Goal: Task Accomplishment & Management: Use online tool/utility

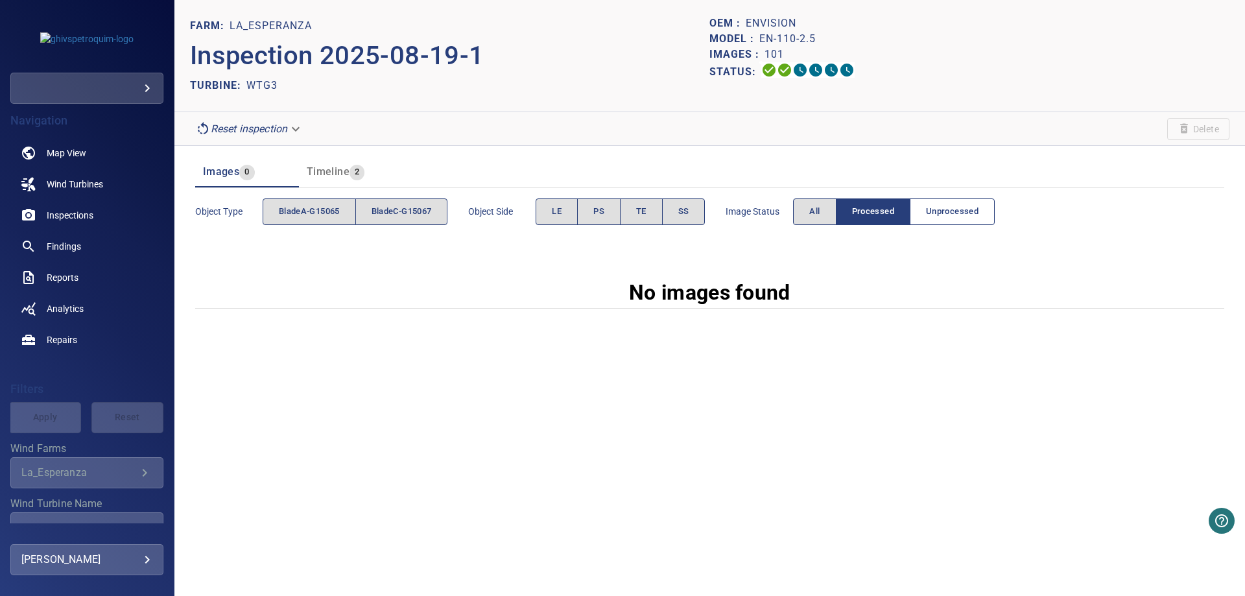
click at [955, 208] on span "Unprocessed" at bounding box center [952, 211] width 53 height 15
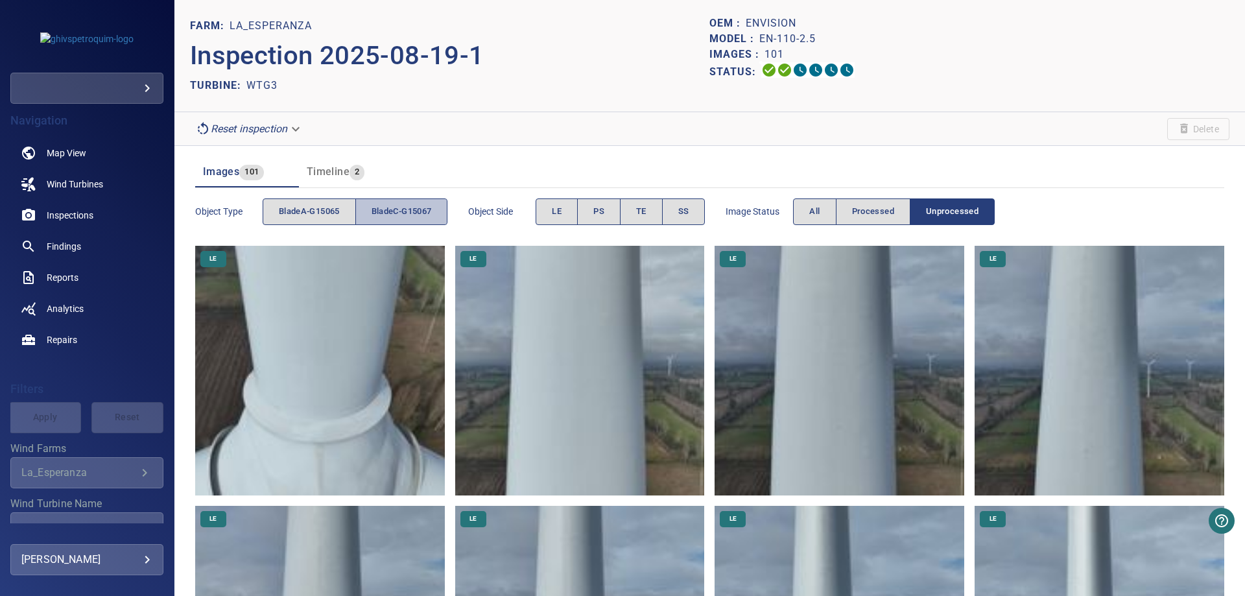
click at [406, 215] on span "bladeC-G15067" at bounding box center [401, 211] width 60 height 15
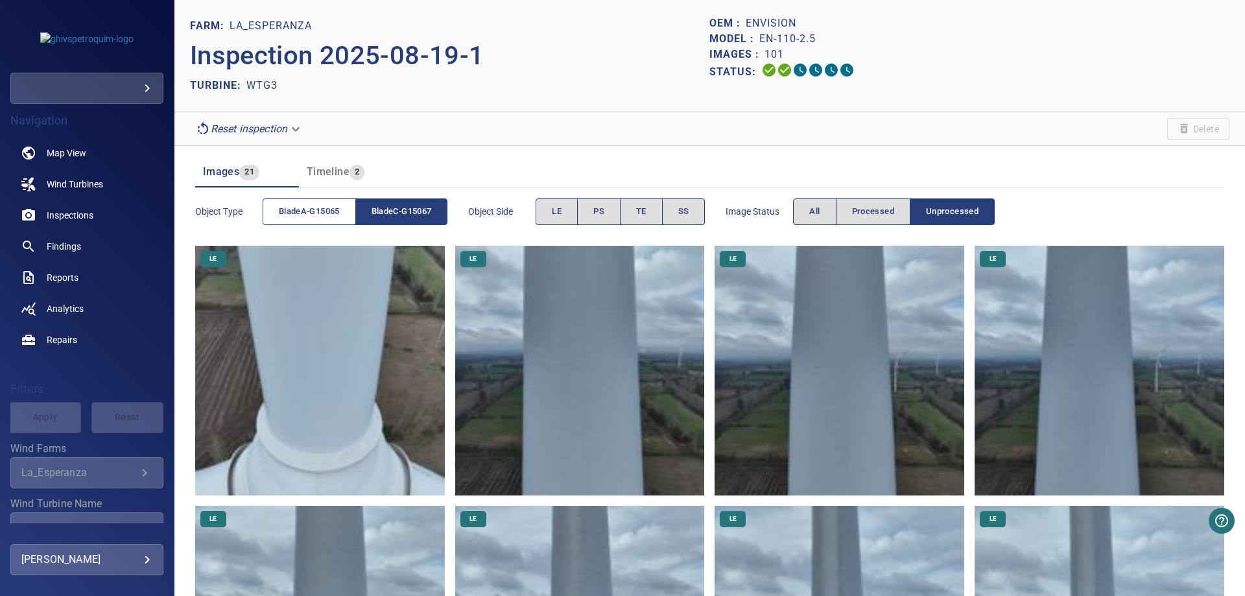
click at [297, 211] on span "bladeA-G15065" at bounding box center [309, 211] width 61 height 15
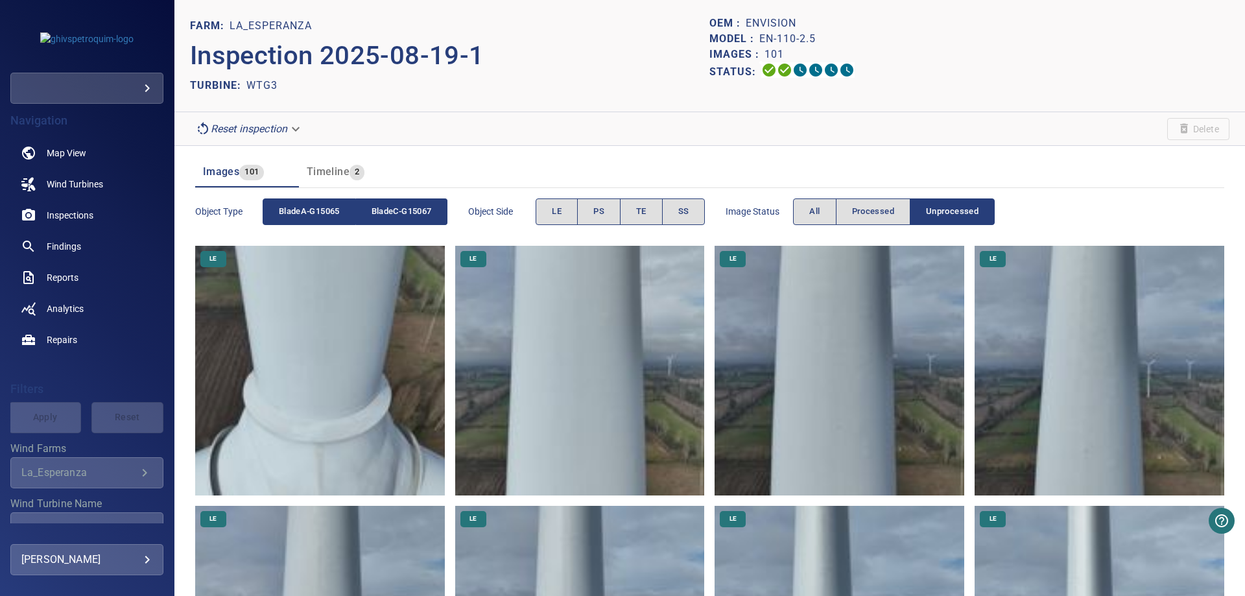
click at [387, 220] on button "bladeC-G15067" at bounding box center [402, 211] width 92 height 27
click at [397, 211] on span "bladeC-G15067" at bounding box center [401, 211] width 60 height 15
click at [333, 206] on span "bladeA-G15065" at bounding box center [309, 211] width 61 height 15
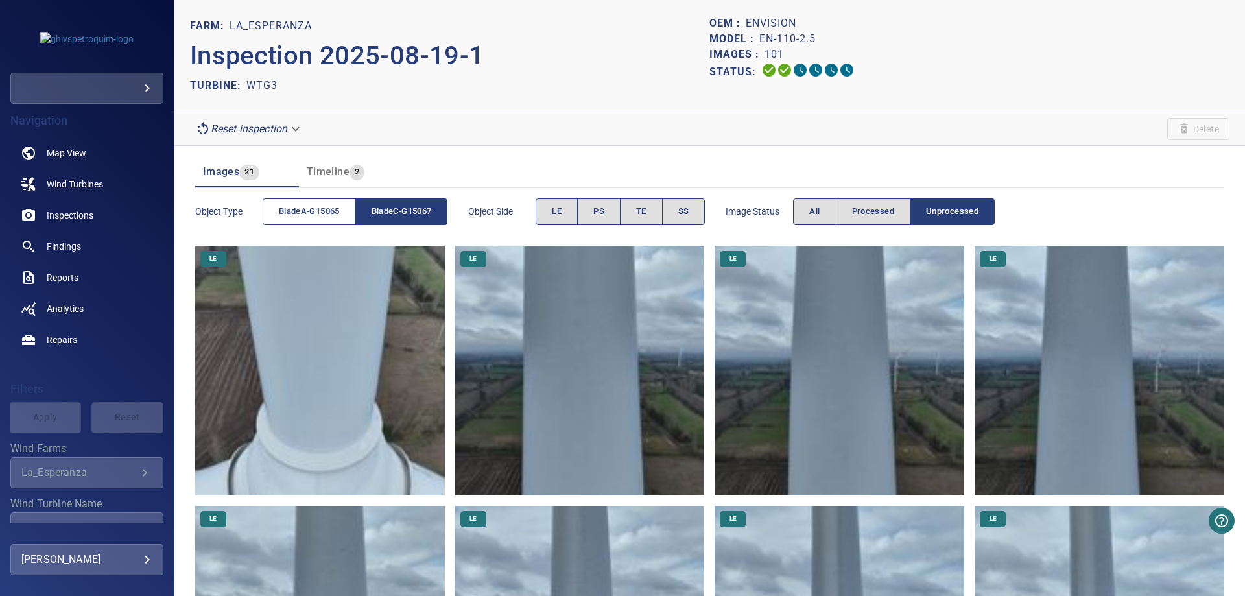
click at [339, 201] on button "bladeA-G15065" at bounding box center [309, 211] width 93 height 27
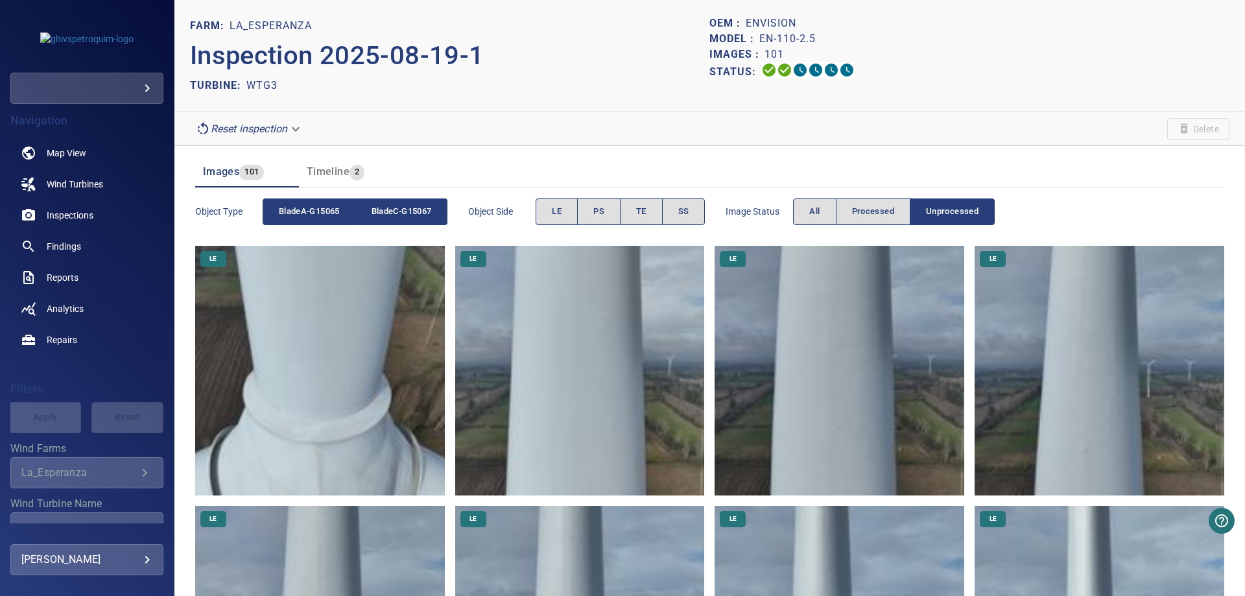
click at [399, 209] on span "bladeC-G15067" at bounding box center [401, 211] width 60 height 15
click at [315, 204] on button "bladeA-G15065" at bounding box center [309, 211] width 93 height 27
click at [386, 204] on span "bladeC-G15067" at bounding box center [401, 211] width 60 height 15
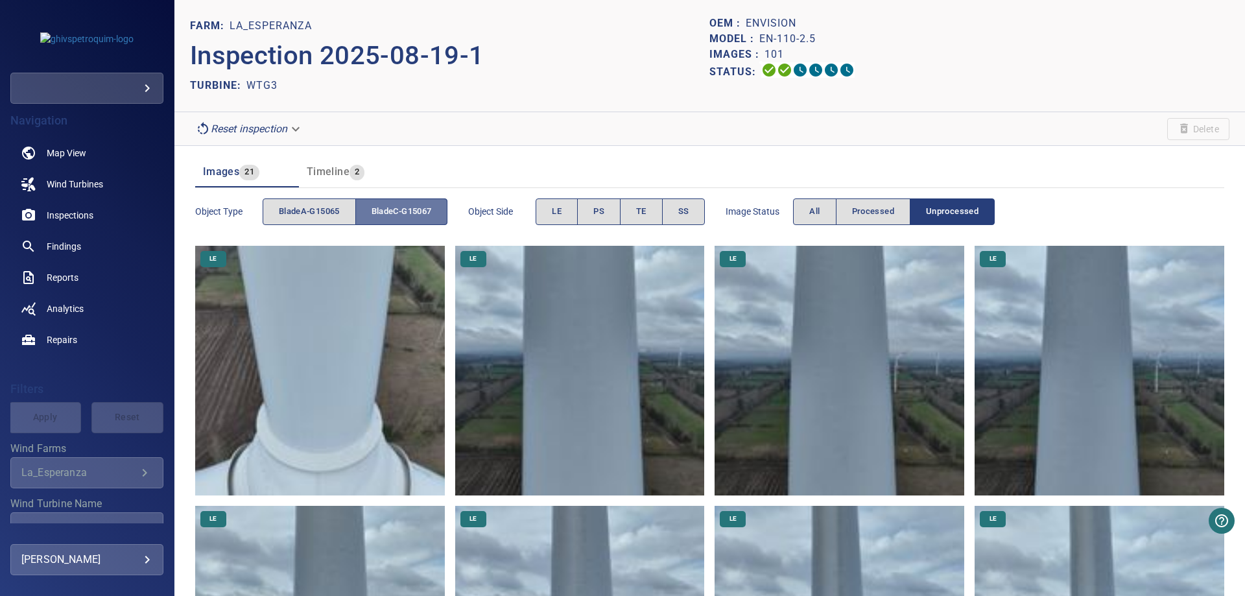
click at [384, 215] on span "bladeC-G15067" at bounding box center [401, 211] width 60 height 15
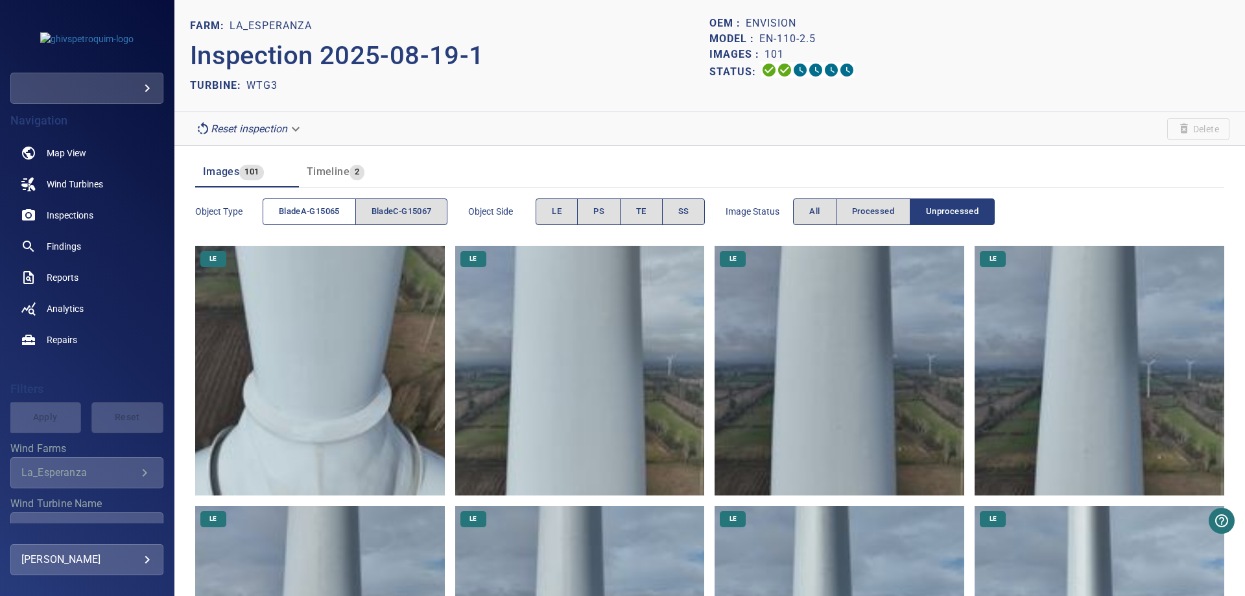
click at [317, 217] on span "bladeA-G15065" at bounding box center [309, 211] width 61 height 15
click at [322, 212] on span "bladeA-G15065" at bounding box center [309, 211] width 61 height 15
click at [399, 217] on span "bladeC-G15067" at bounding box center [401, 211] width 60 height 15
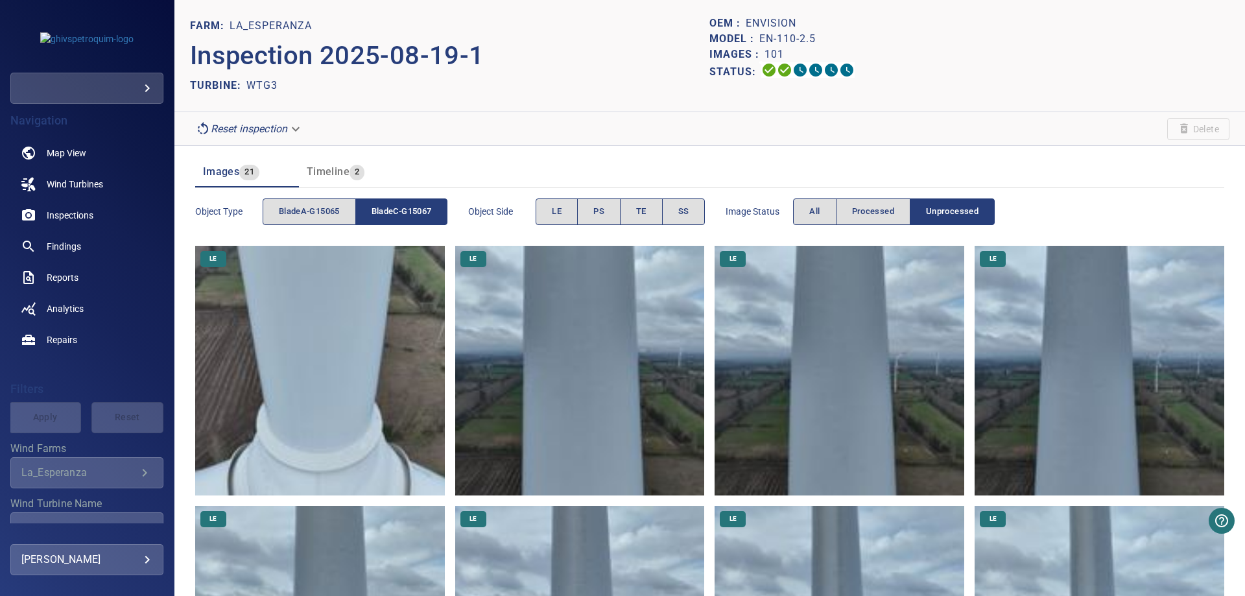
click at [394, 210] on span "bladeC-G15067" at bounding box center [401, 211] width 60 height 15
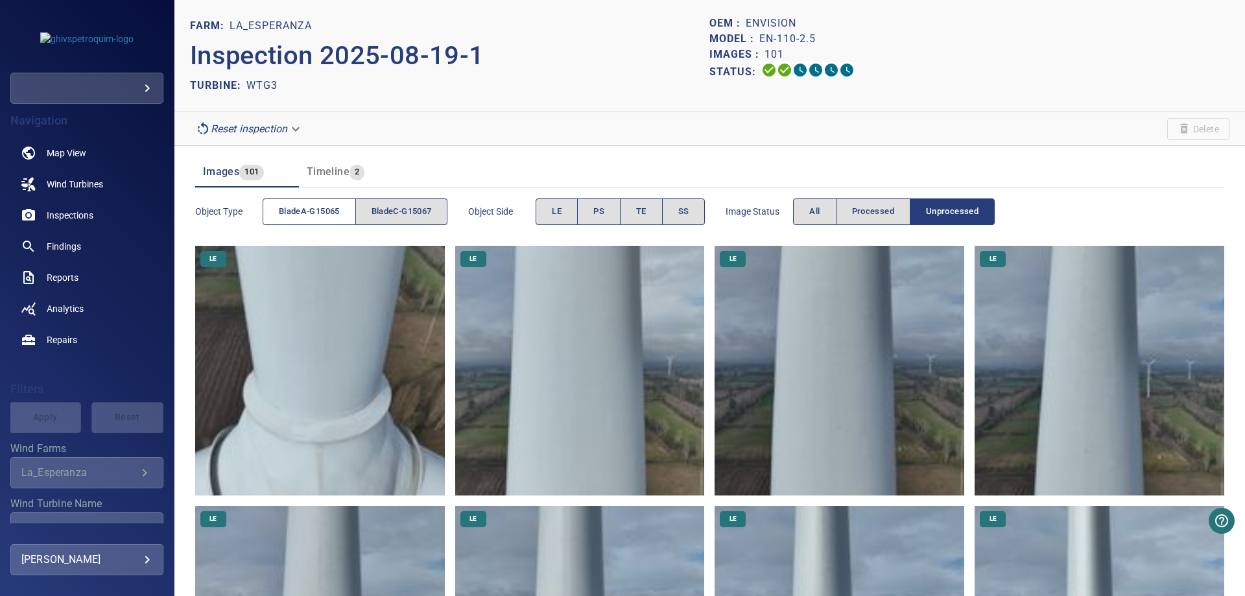
click at [325, 211] on span "bladeA-G15065" at bounding box center [309, 211] width 61 height 15
click at [314, 214] on span "bladeA-G15065" at bounding box center [309, 211] width 61 height 15
click at [365, 212] on button "bladeC-G15067" at bounding box center [401, 211] width 93 height 27
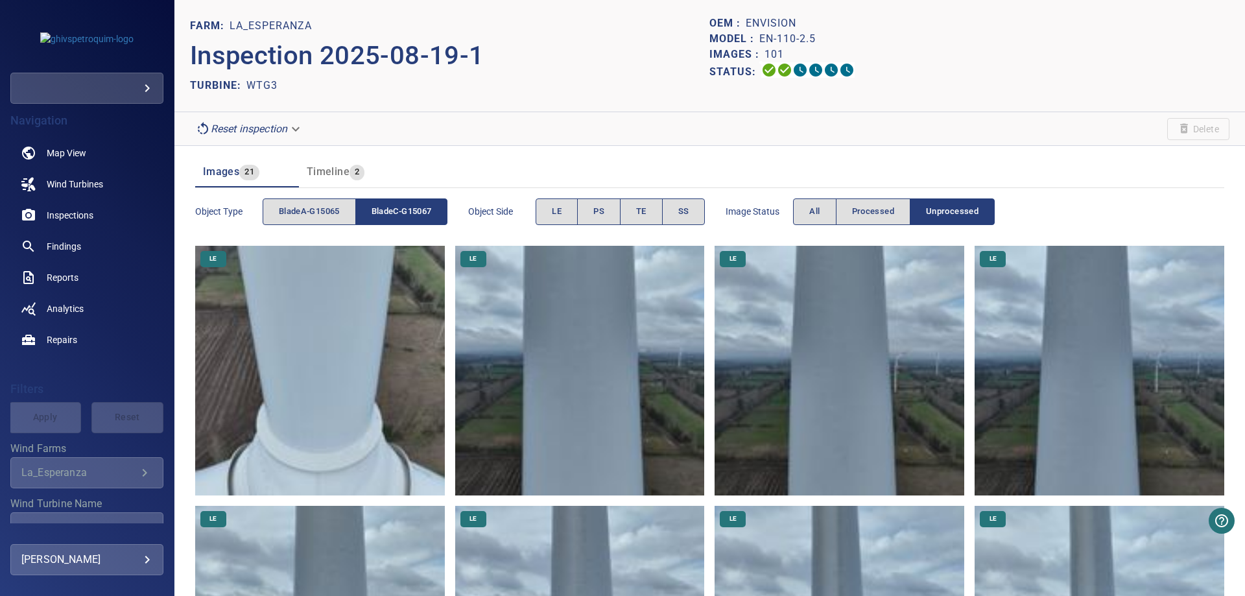
click at [376, 215] on span "bladeC-G15067" at bounding box center [401, 211] width 60 height 15
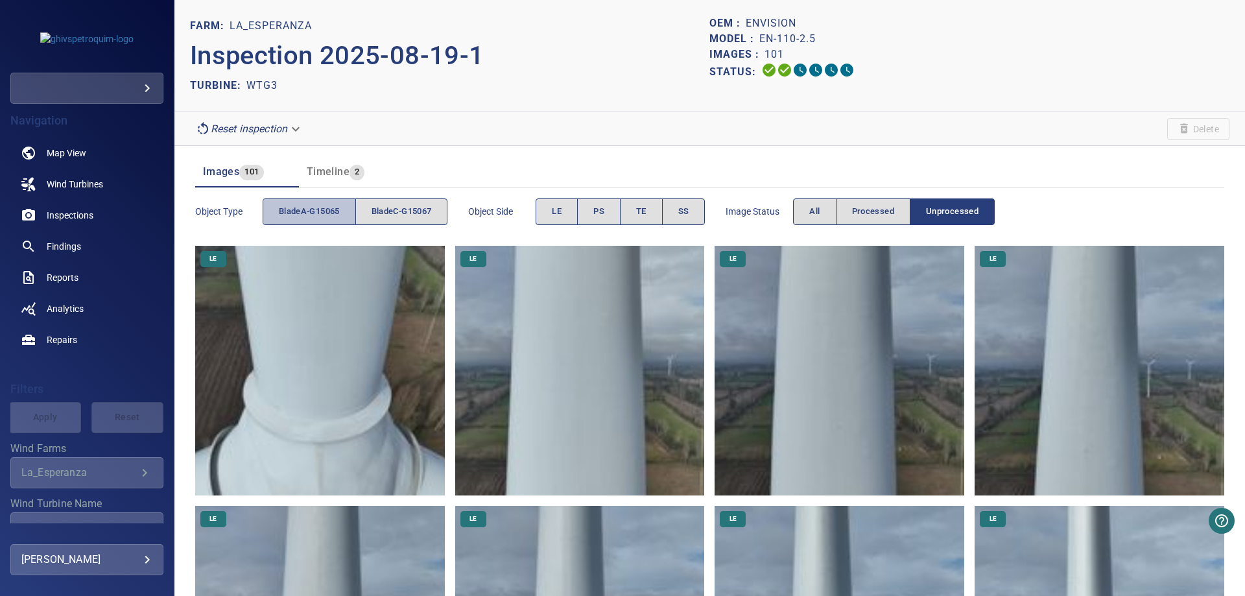
click at [332, 210] on span "bladeA-G15065" at bounding box center [309, 211] width 61 height 15
click at [321, 214] on span "bladeA-G15065" at bounding box center [309, 211] width 61 height 15
click at [403, 211] on span "bladeC-G15067" at bounding box center [401, 211] width 60 height 15
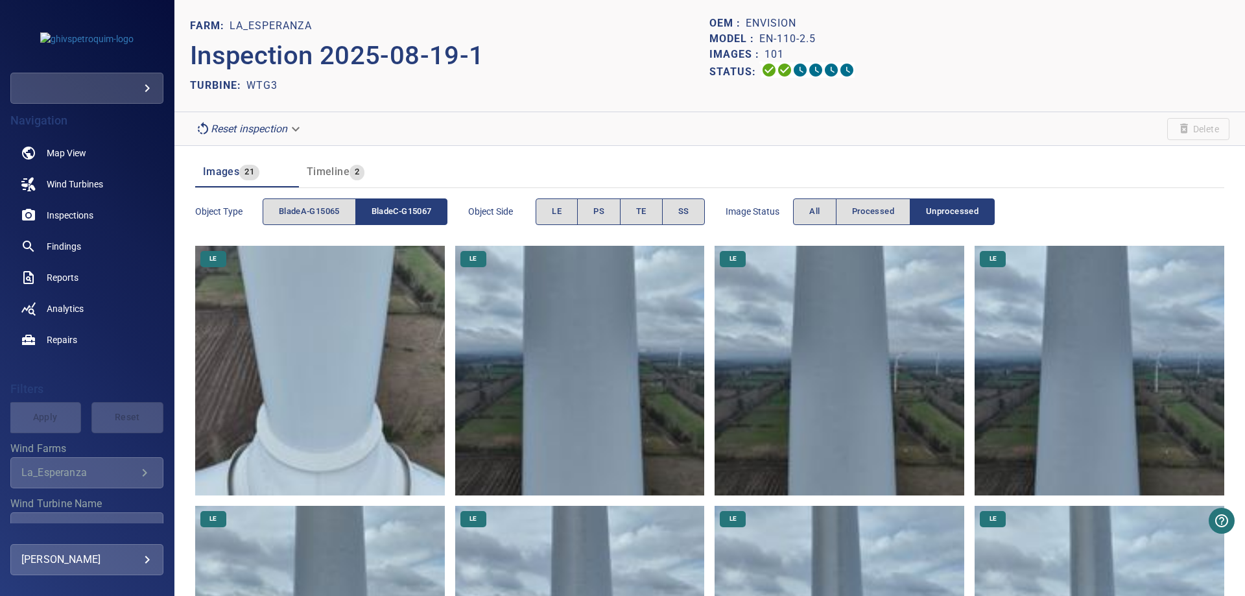
drag, startPoint x: 347, startPoint y: 271, endPoint x: 469, endPoint y: 138, distance: 180.3
click at [332, 282] on img at bounding box center [320, 371] width 250 height 250
click at [564, 299] on img at bounding box center [580, 371] width 250 height 250
click at [829, 307] on img at bounding box center [839, 371] width 250 height 250
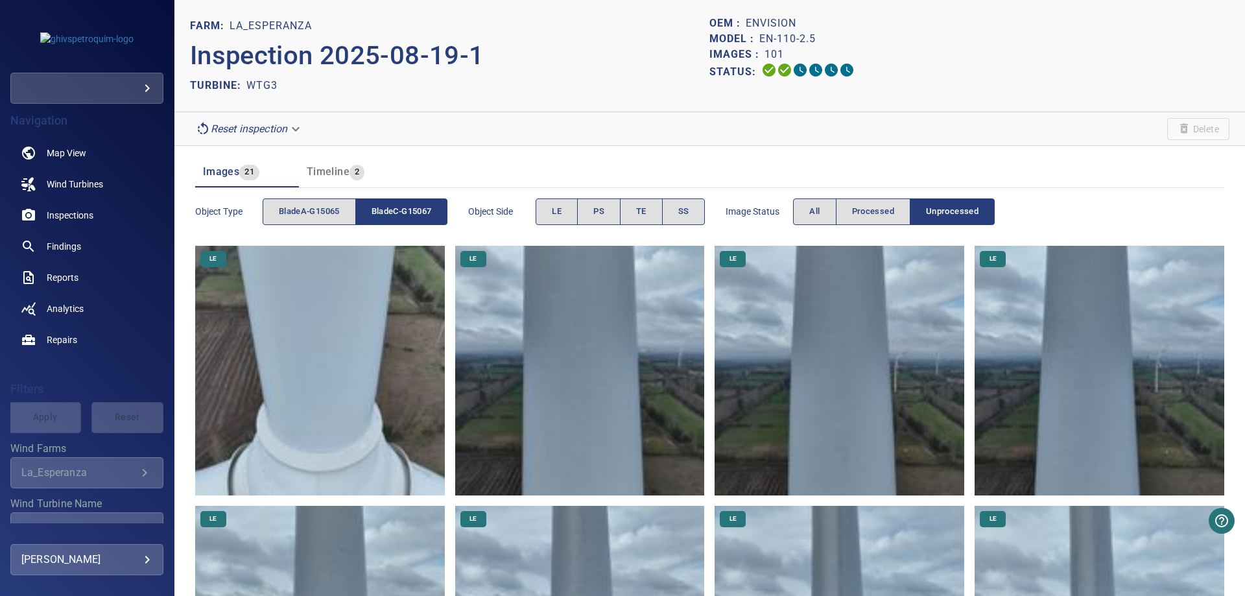
click at [1092, 312] on img at bounding box center [1099, 371] width 250 height 250
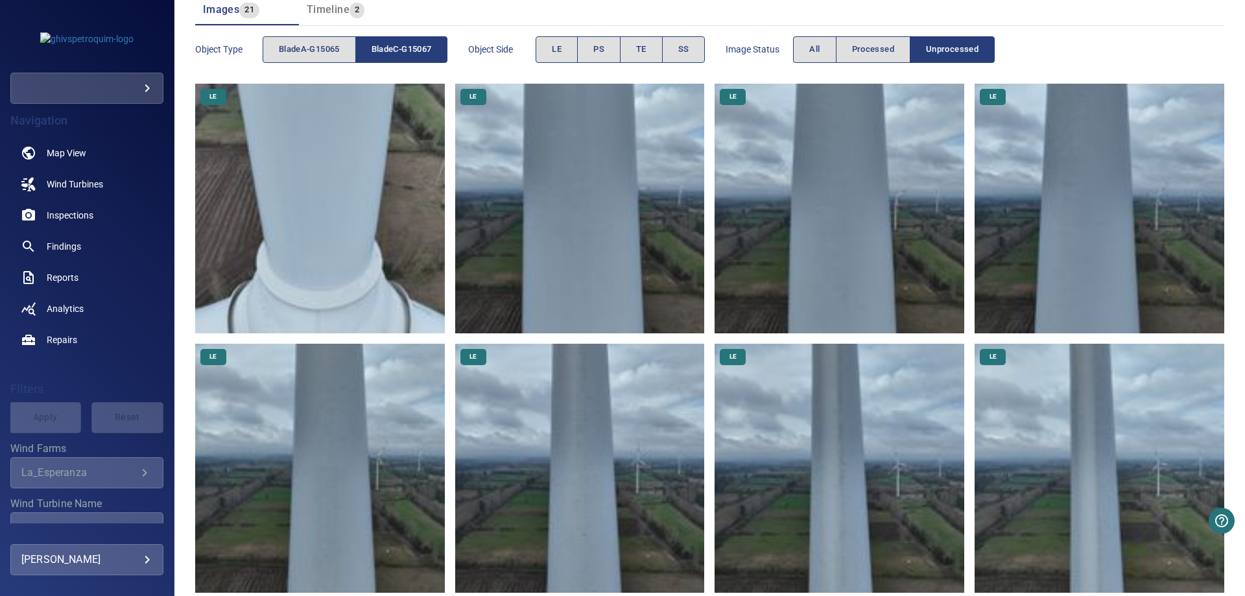
scroll to position [233, 0]
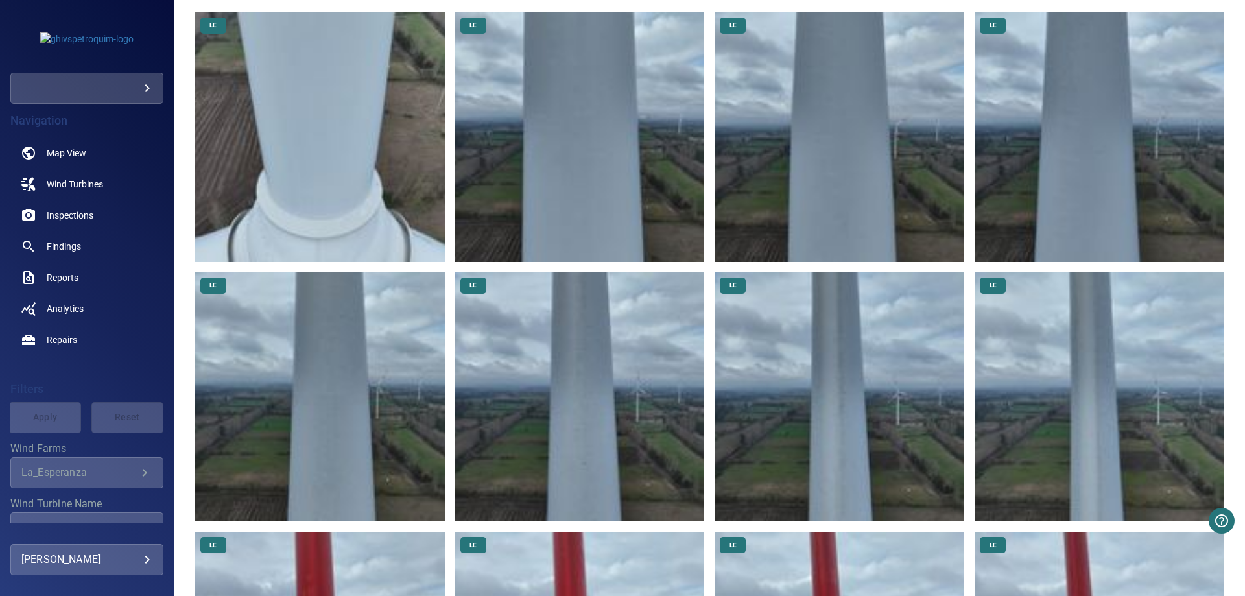
click at [279, 366] on img at bounding box center [320, 397] width 250 height 250
click at [563, 353] on img at bounding box center [580, 397] width 250 height 250
click at [858, 342] on img at bounding box center [839, 397] width 250 height 250
click at [1050, 331] on img at bounding box center [1099, 397] width 250 height 250
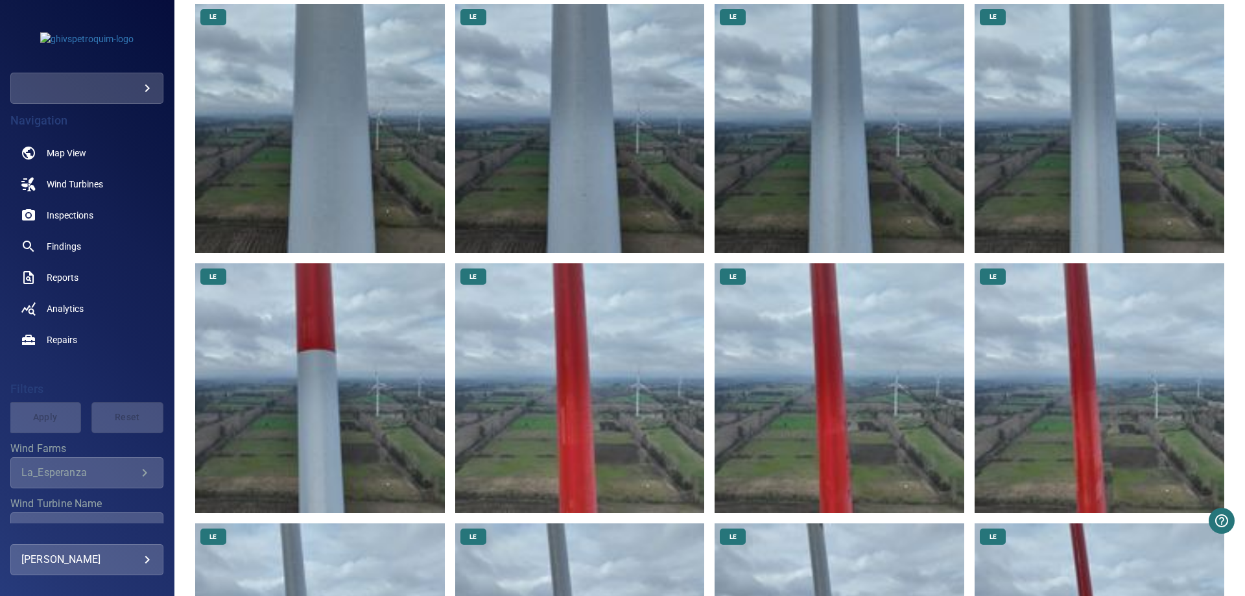
scroll to position [545, 0]
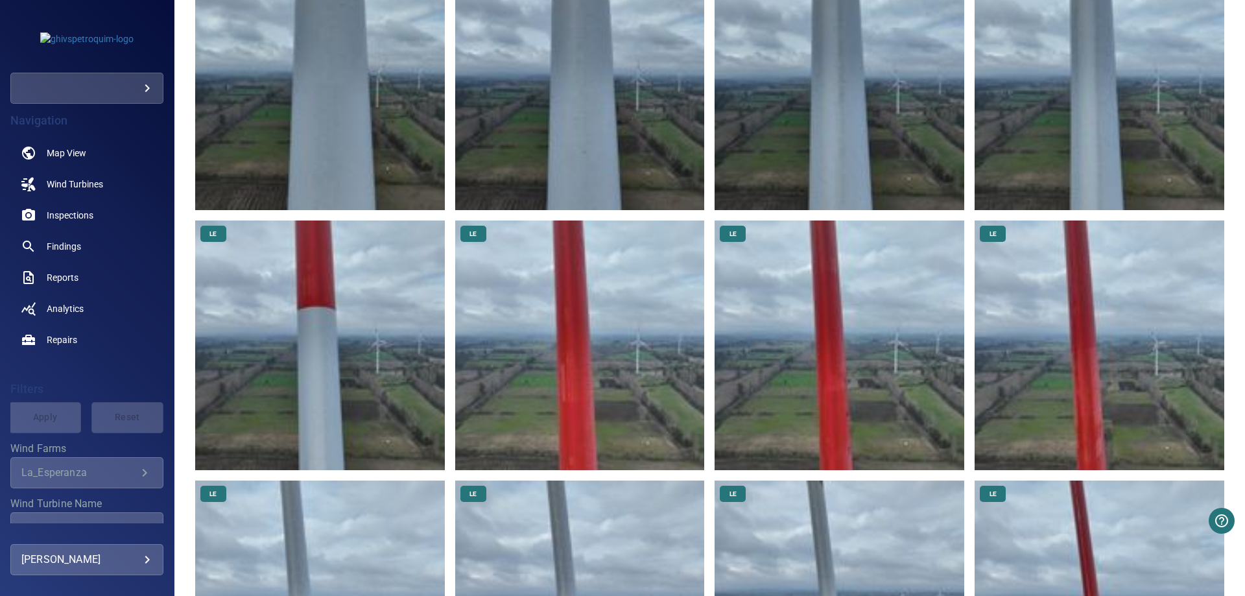
click at [318, 359] on img at bounding box center [320, 345] width 250 height 250
click at [541, 340] on img at bounding box center [580, 345] width 250 height 250
click at [786, 335] on img at bounding box center [839, 345] width 250 height 250
click at [1094, 320] on img at bounding box center [1099, 345] width 250 height 250
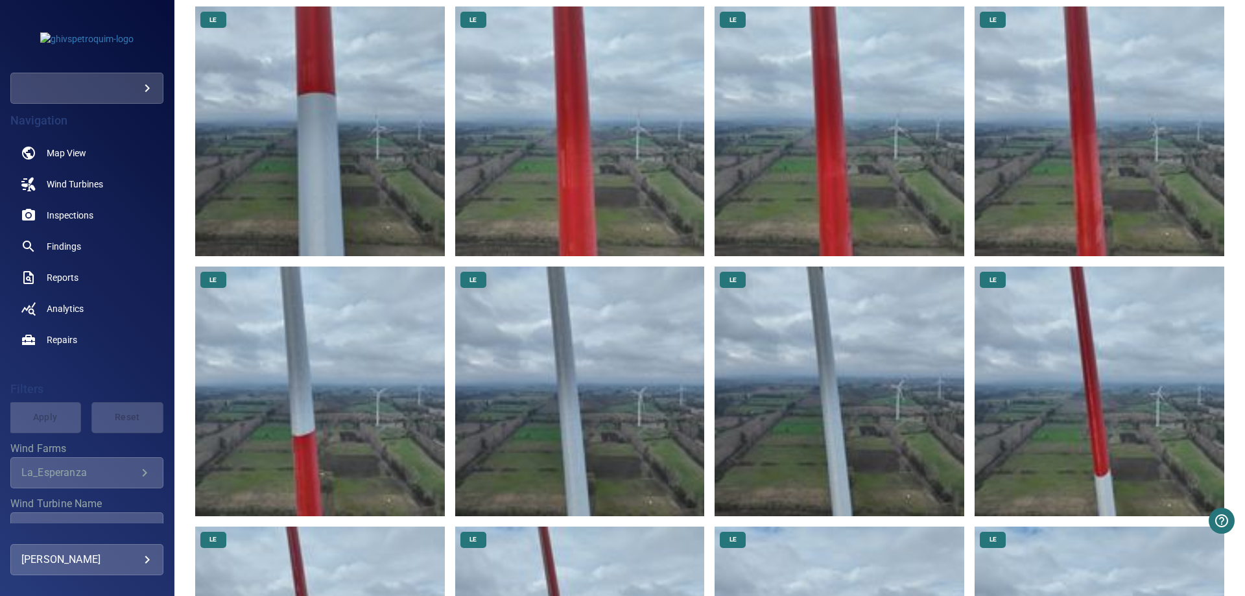
scroll to position [856, 0]
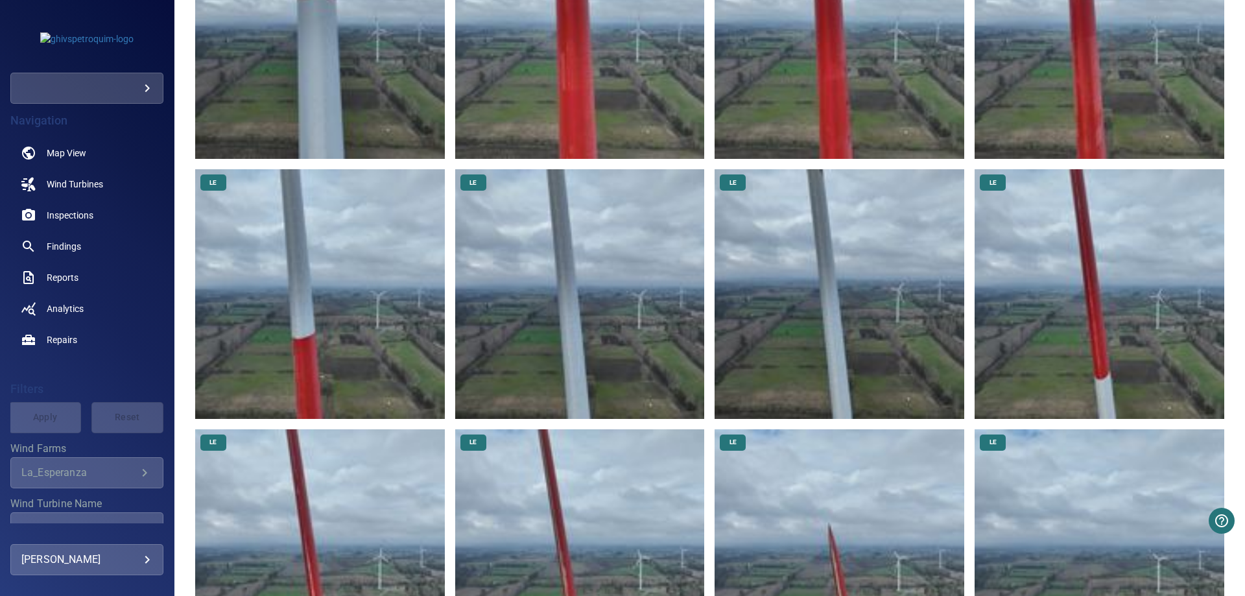
click at [1051, 300] on img at bounding box center [1099, 294] width 250 height 250
click at [866, 298] on img at bounding box center [839, 294] width 250 height 250
click at [591, 282] on img at bounding box center [580, 294] width 250 height 250
click at [335, 281] on img at bounding box center [320, 294] width 250 height 250
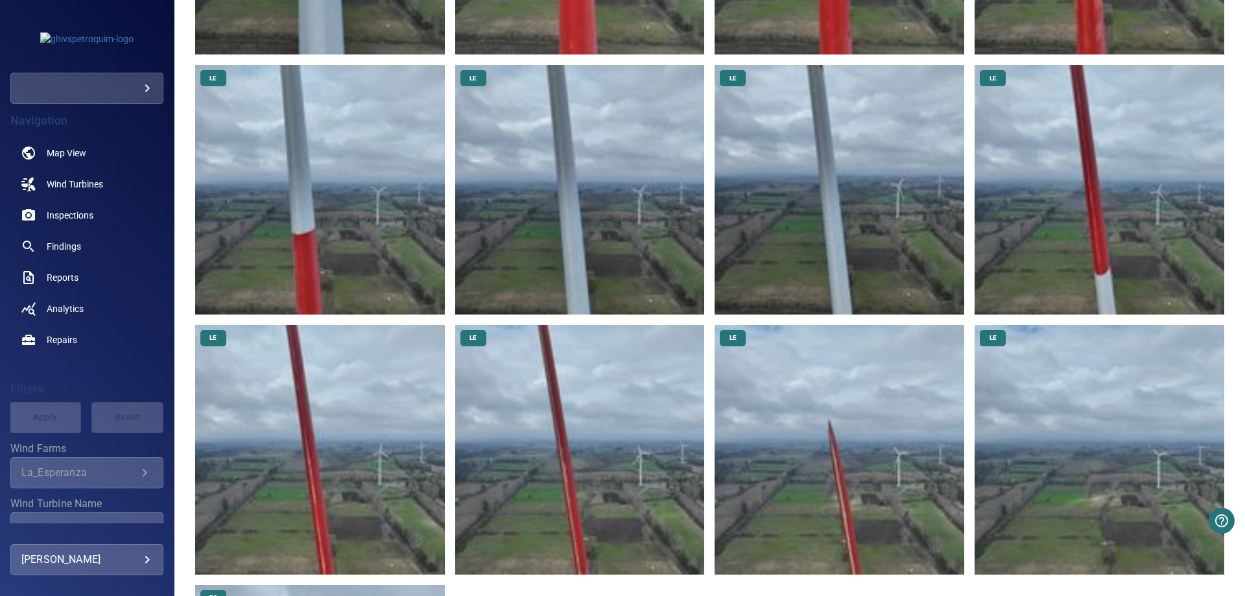
scroll to position [1089, 0]
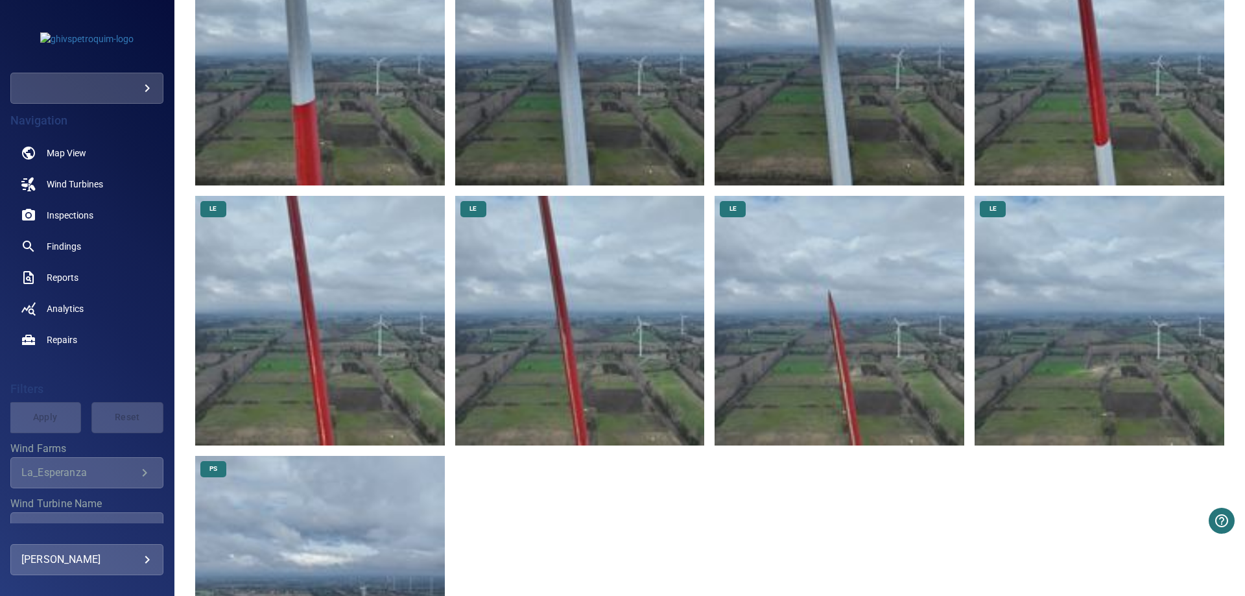
click at [333, 310] on img at bounding box center [320, 321] width 250 height 250
click at [585, 298] on img at bounding box center [580, 321] width 250 height 250
click at [813, 296] on img at bounding box center [839, 321] width 250 height 250
click at [1025, 291] on img at bounding box center [1099, 321] width 250 height 250
click at [328, 549] on img at bounding box center [320, 581] width 250 height 250
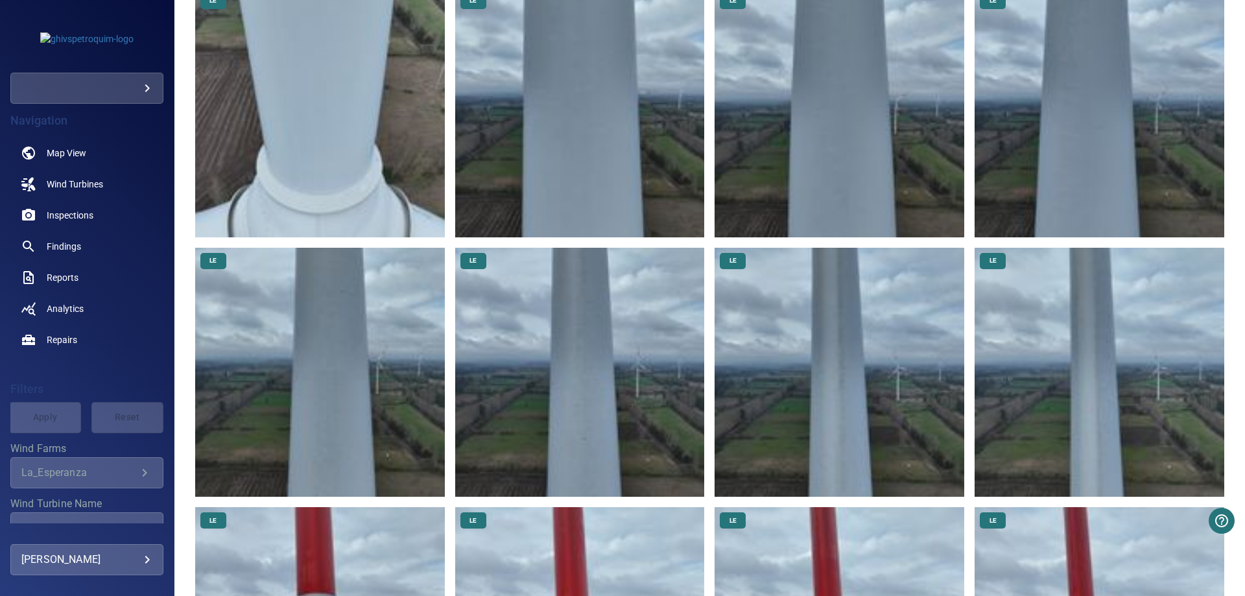
scroll to position [0, 0]
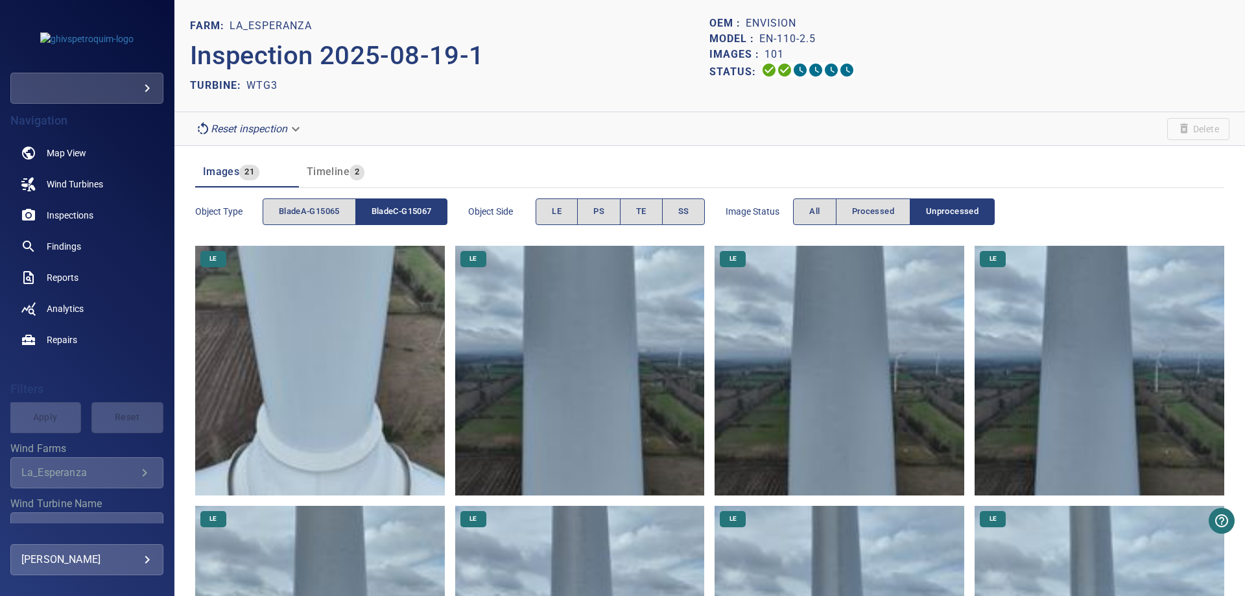
click at [393, 214] on span "bladeC-G15067" at bounding box center [401, 211] width 60 height 15
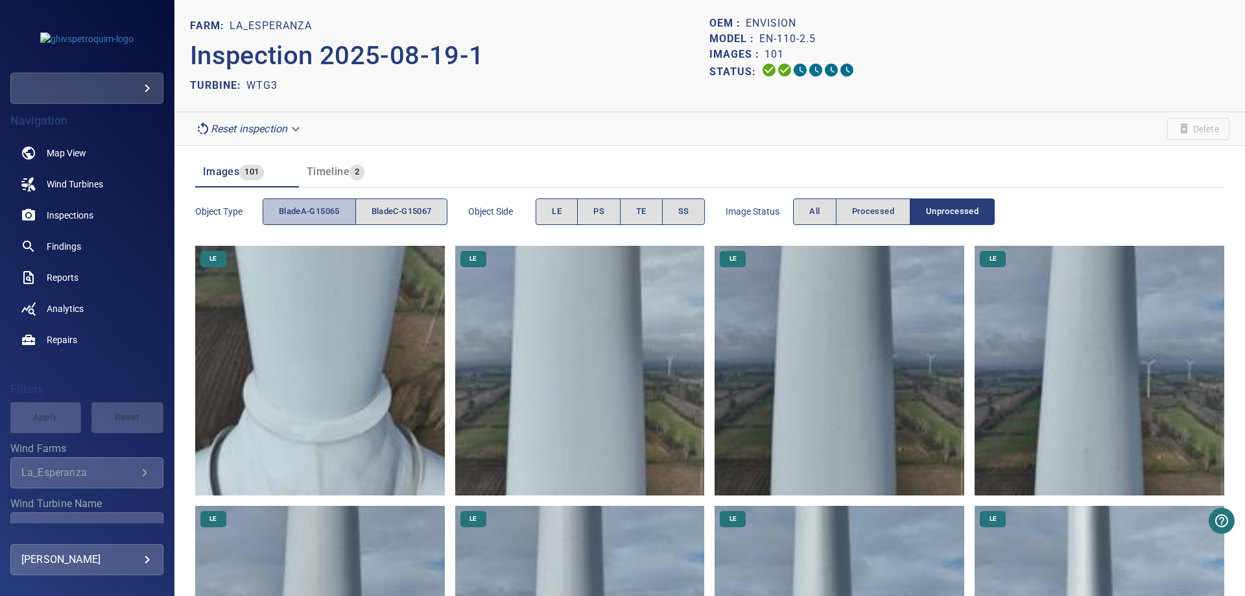
click at [326, 206] on span "bladeA-G15065" at bounding box center [309, 211] width 61 height 15
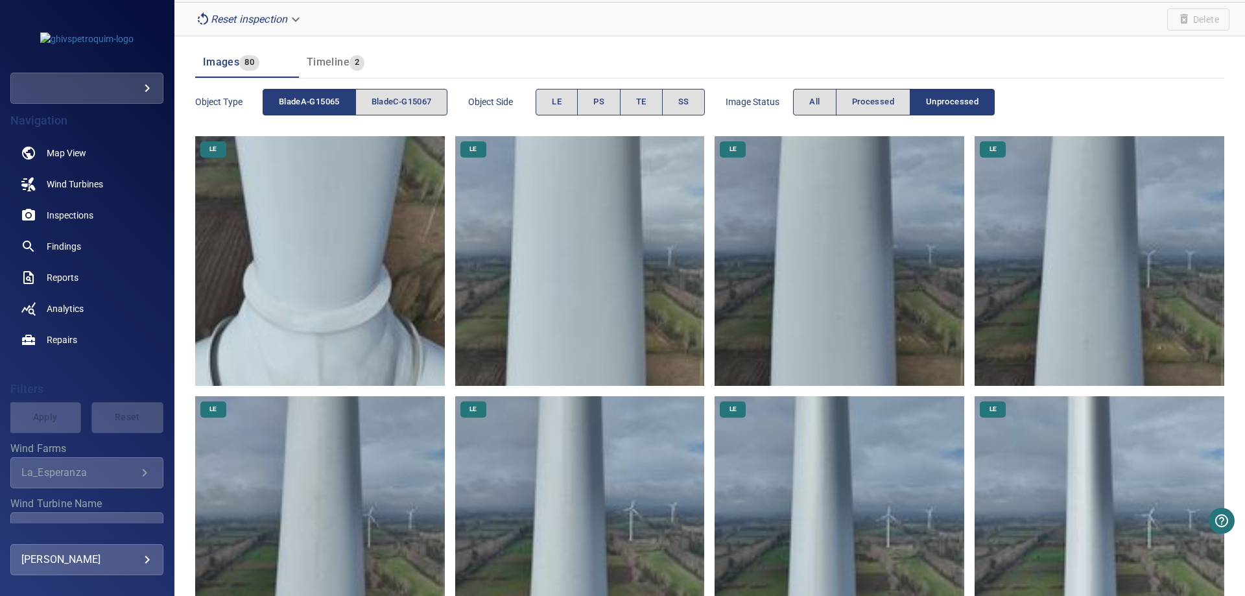
scroll to position [233, 0]
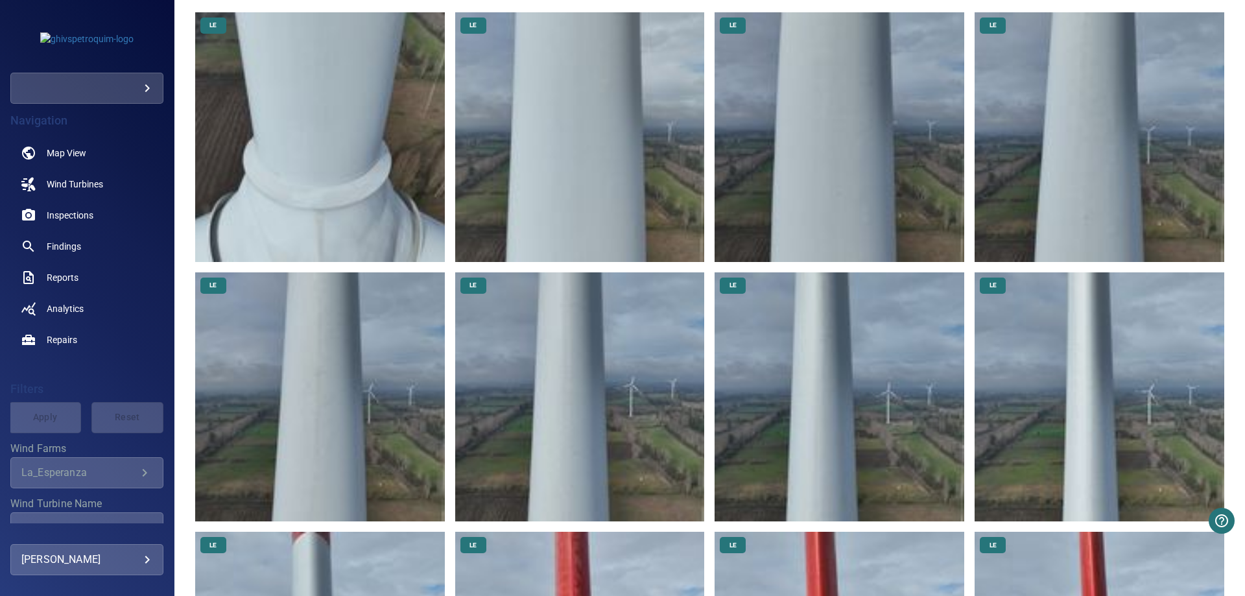
click at [346, 137] on img at bounding box center [320, 137] width 250 height 250
click at [923, 133] on img at bounding box center [839, 137] width 250 height 250
click at [336, 368] on img at bounding box center [320, 397] width 250 height 250
click at [795, 356] on img at bounding box center [839, 397] width 250 height 250
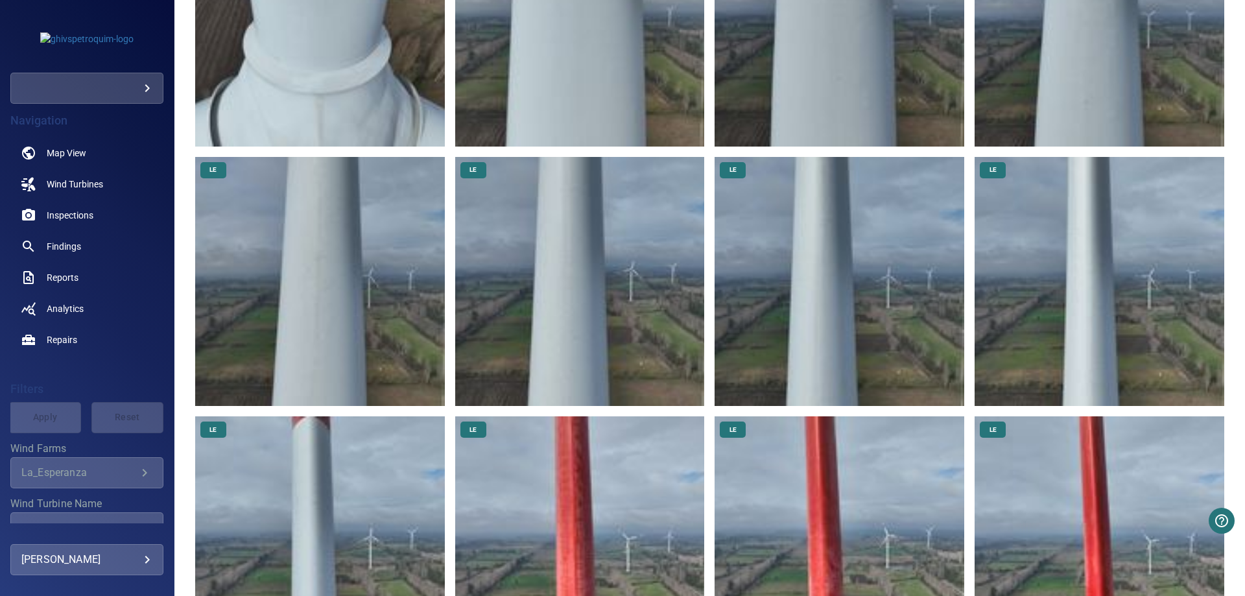
scroll to position [467, 0]
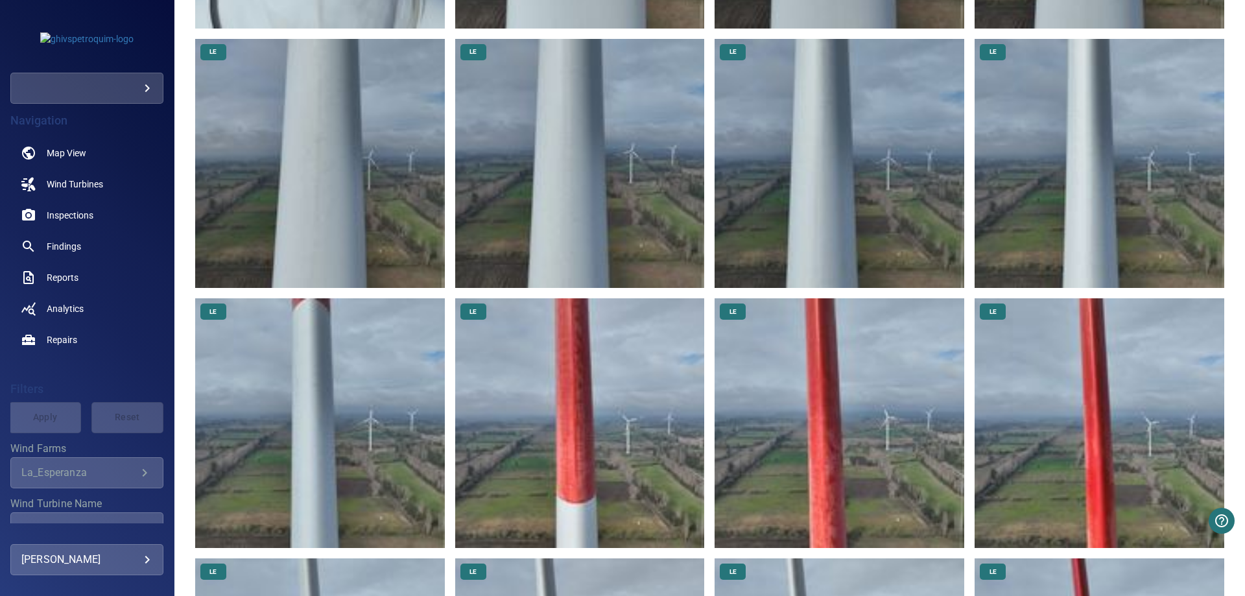
click at [309, 384] on img at bounding box center [320, 423] width 250 height 250
click at [892, 381] on img at bounding box center [839, 423] width 250 height 250
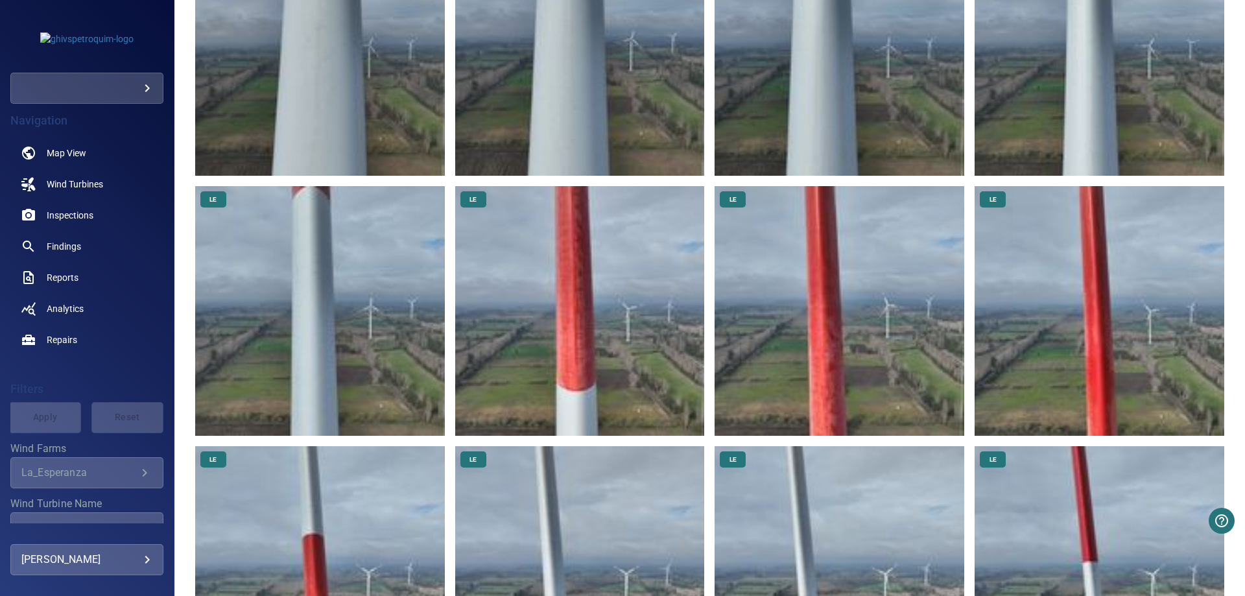
scroll to position [622, 0]
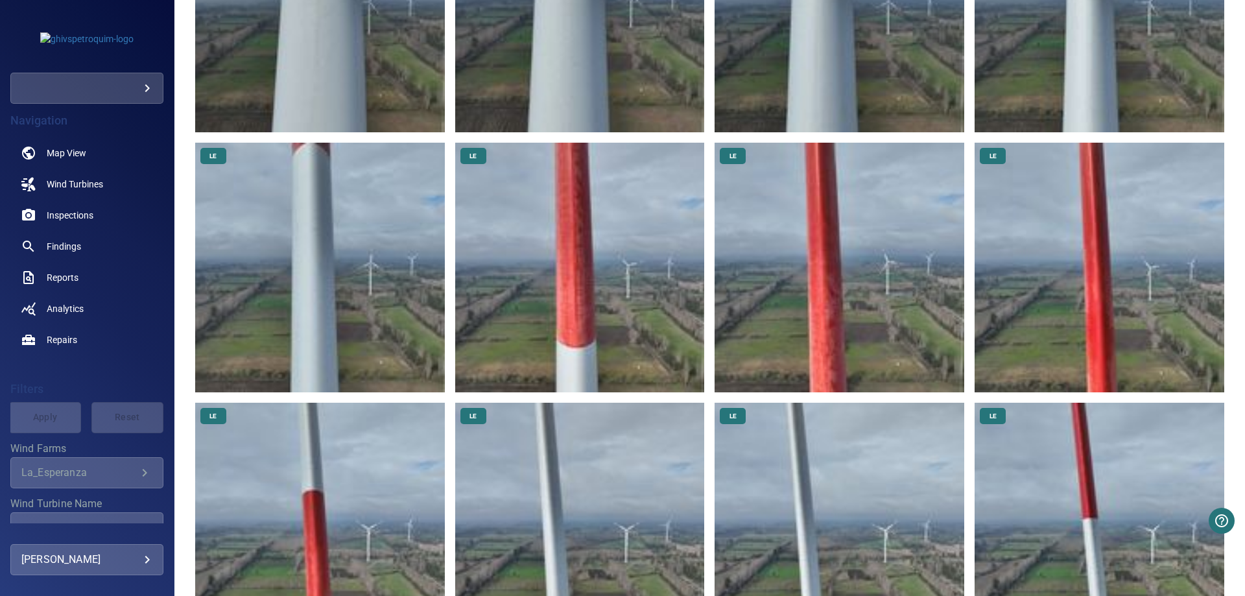
click at [836, 418] on img at bounding box center [839, 528] width 250 height 250
click at [543, 460] on img at bounding box center [580, 528] width 250 height 250
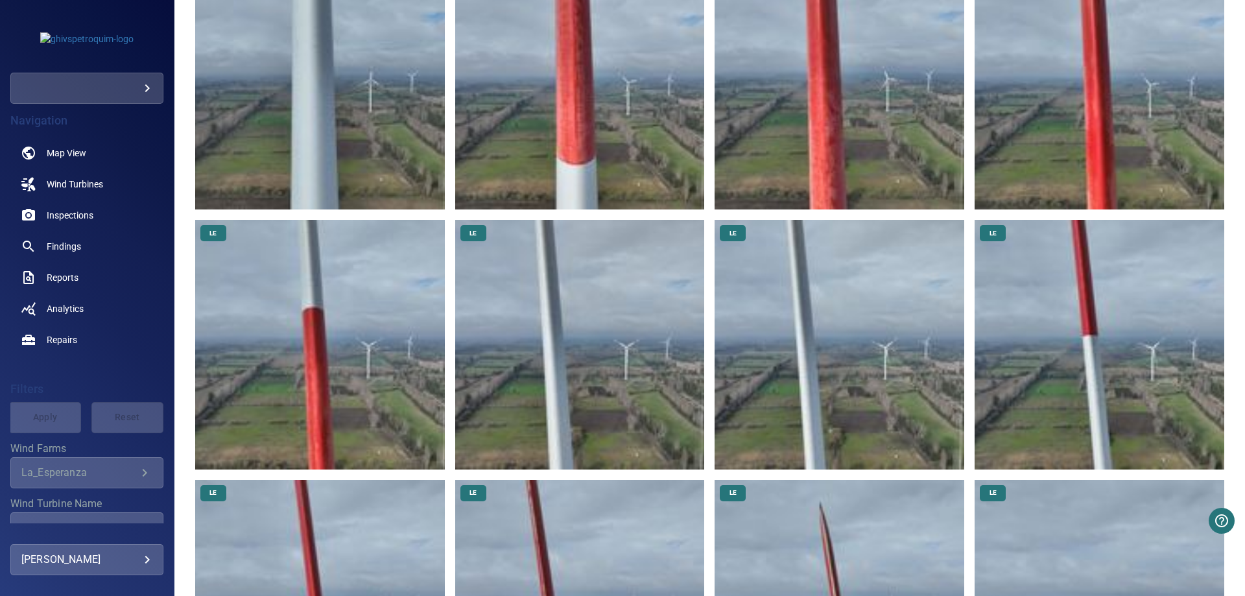
scroll to position [1011, 0]
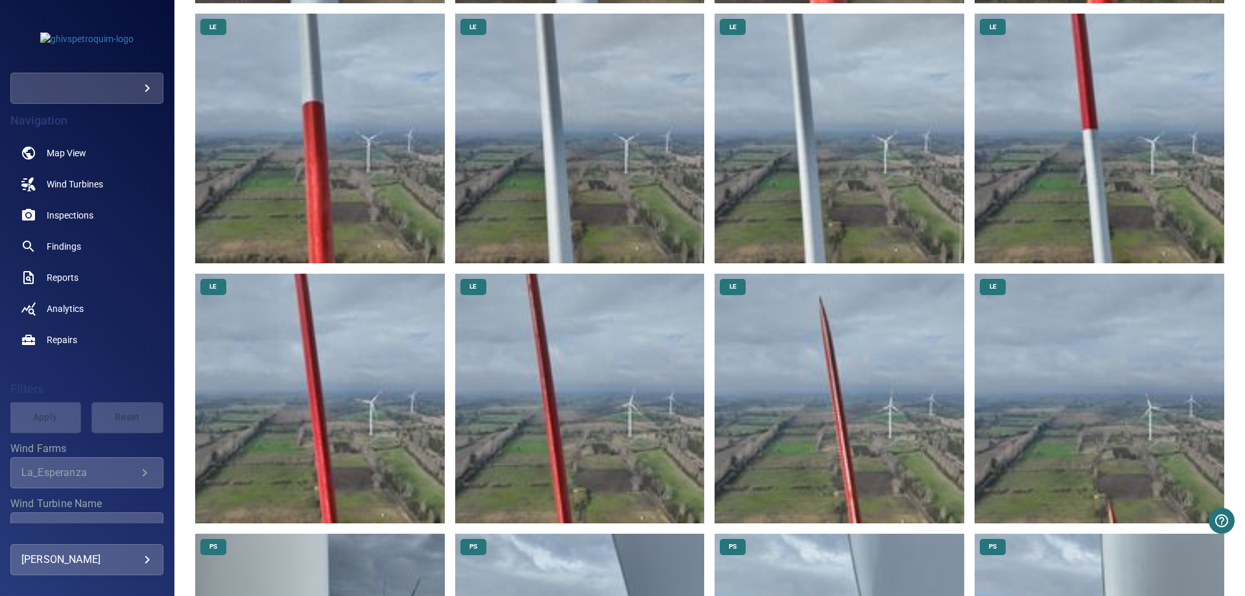
click at [1142, 397] on img at bounding box center [1099, 399] width 250 height 250
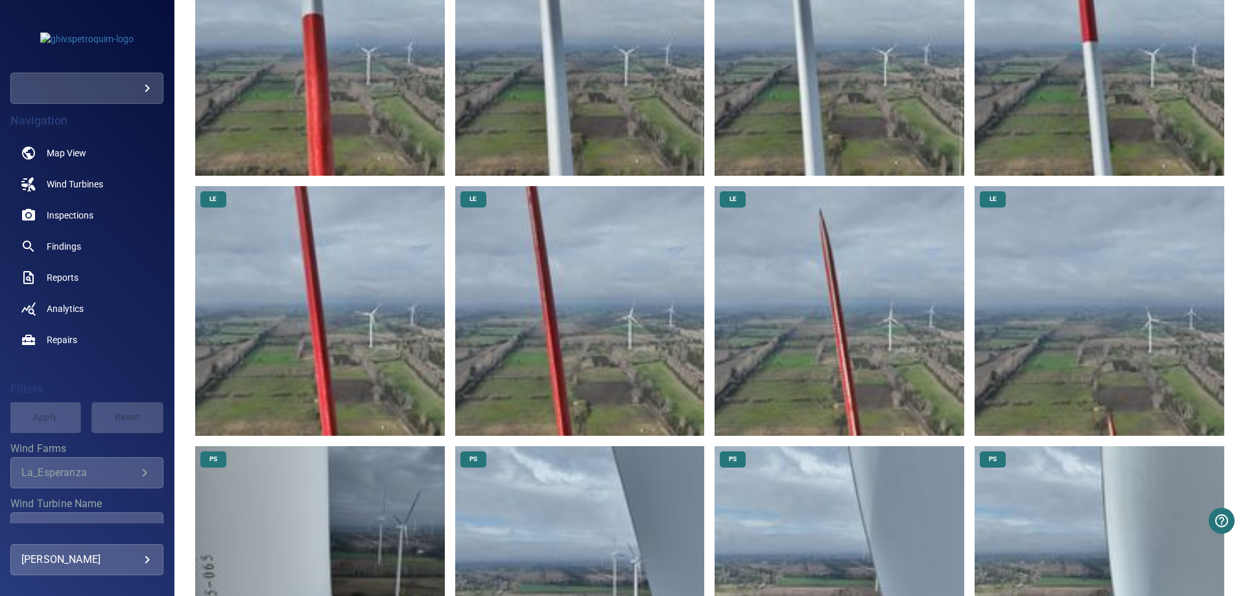
scroll to position [1245, 0]
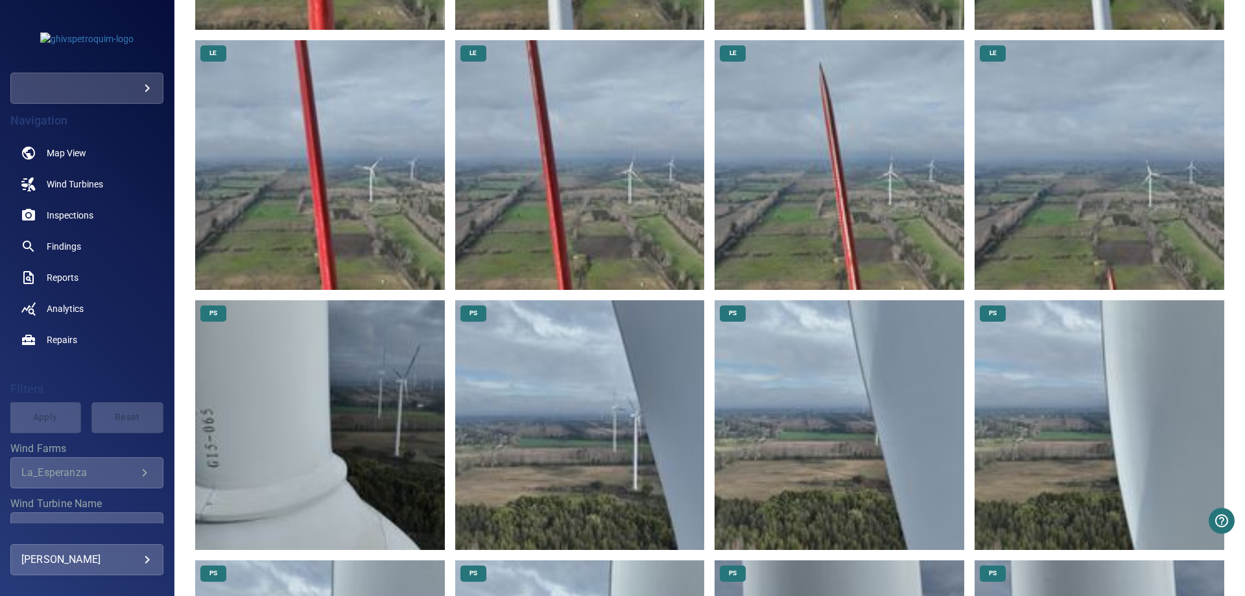
click at [1083, 368] on img at bounding box center [1099, 425] width 250 height 250
click at [294, 398] on img at bounding box center [320, 425] width 250 height 250
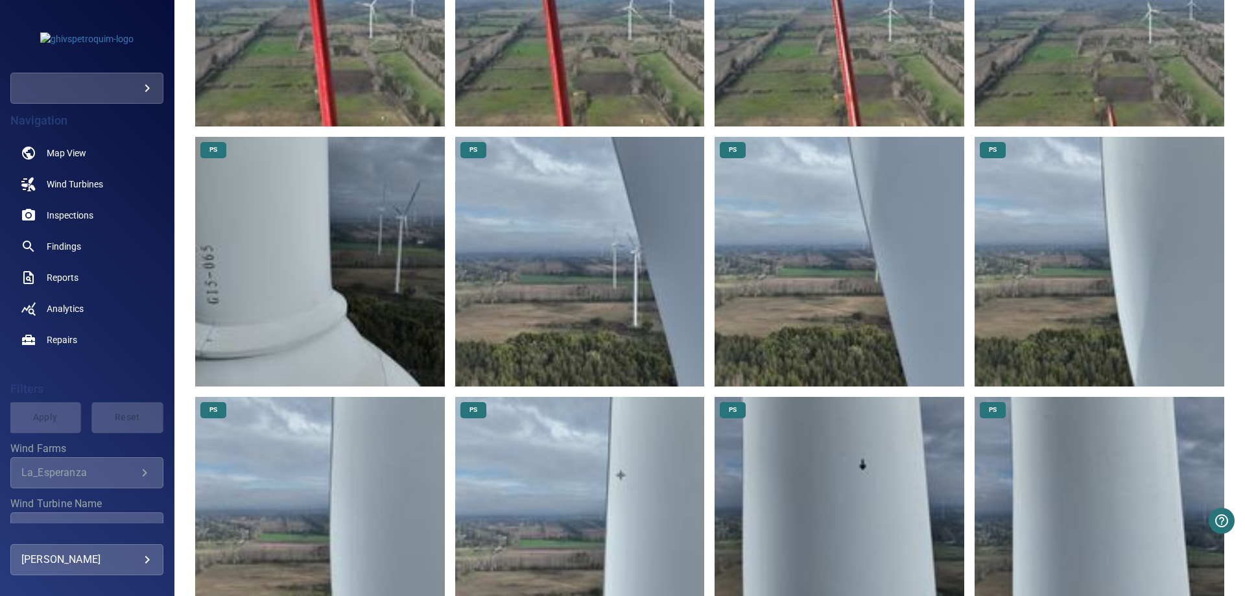
scroll to position [1634, 0]
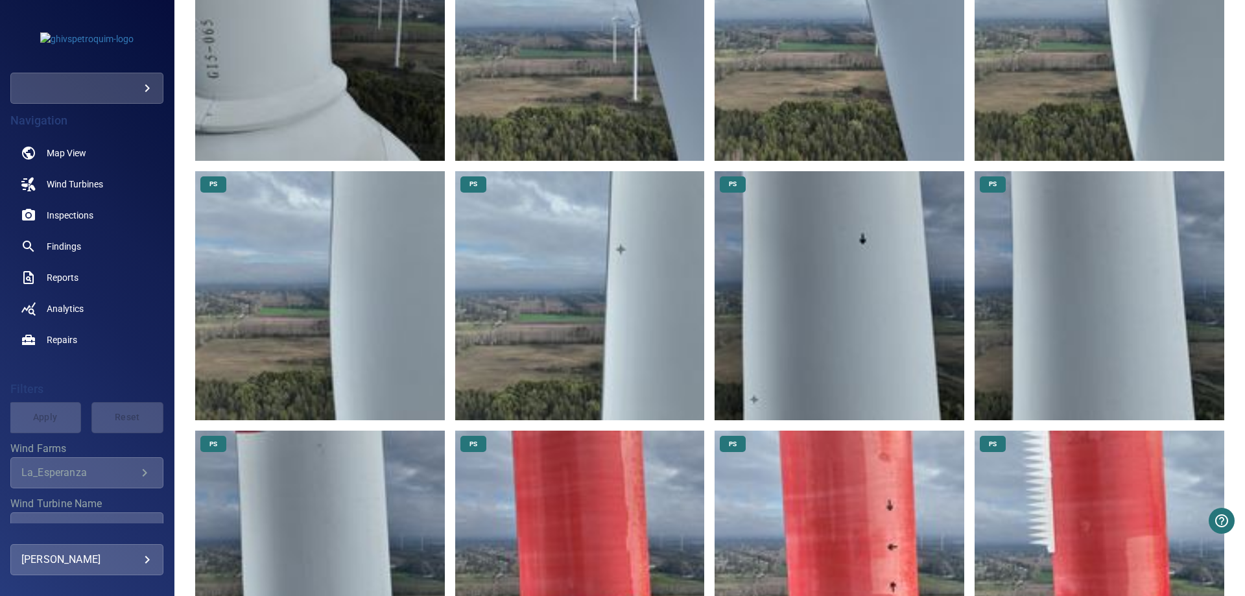
click at [592, 333] on img at bounding box center [580, 296] width 250 height 250
click at [842, 318] on img at bounding box center [839, 296] width 250 height 250
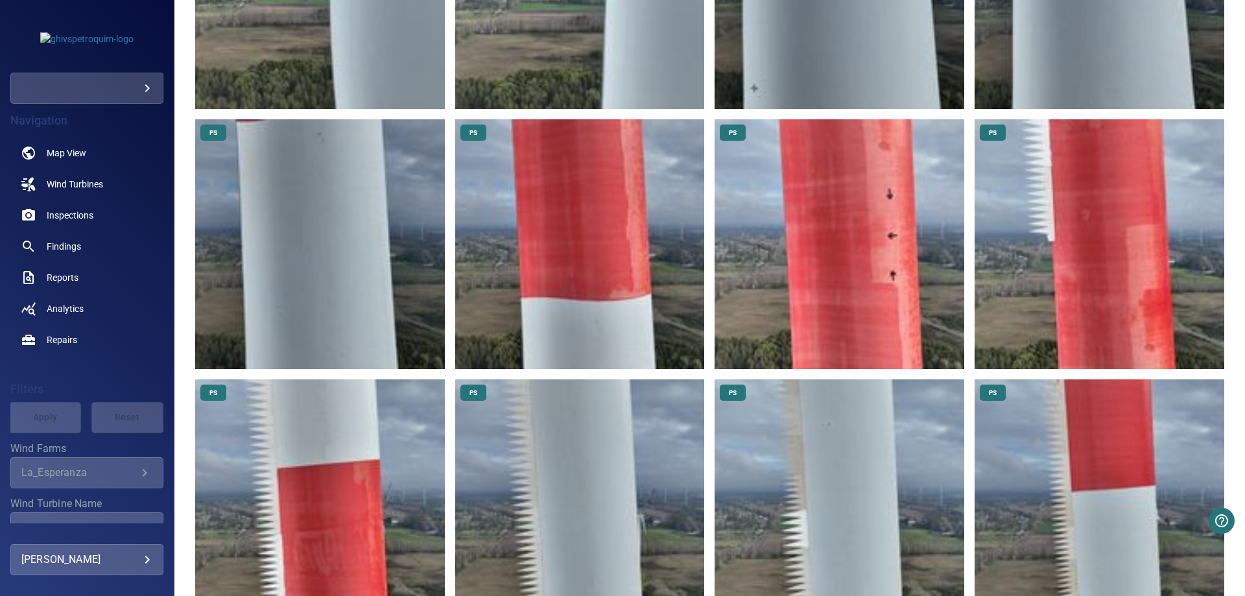
click at [315, 252] on img at bounding box center [320, 244] width 250 height 250
click at [1023, 269] on img at bounding box center [1099, 244] width 250 height 250
click at [368, 478] on img at bounding box center [320, 504] width 250 height 250
click at [1101, 452] on img at bounding box center [1099, 504] width 250 height 250
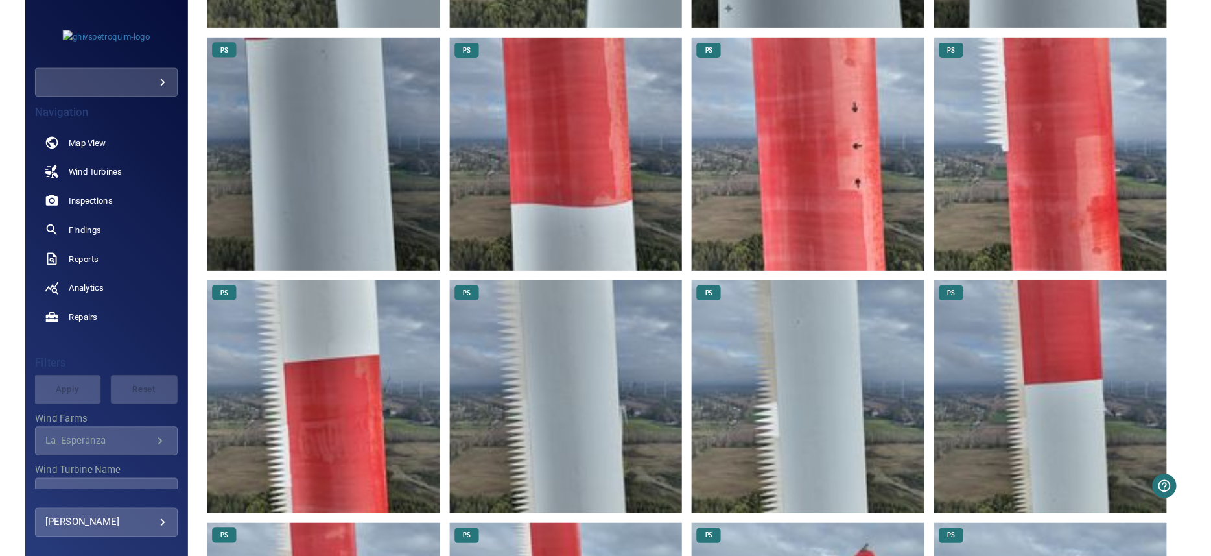
scroll to position [2412, 0]
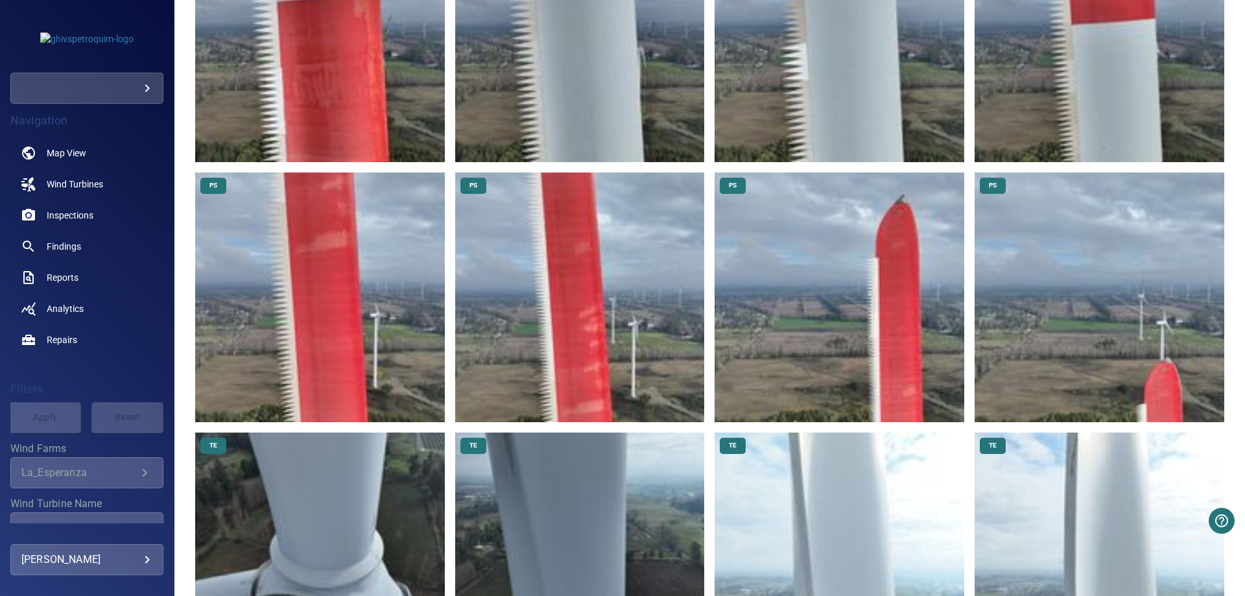
click at [615, 432] on img at bounding box center [580, 557] width 250 height 250
click at [1033, 437] on img at bounding box center [1099, 557] width 250 height 250
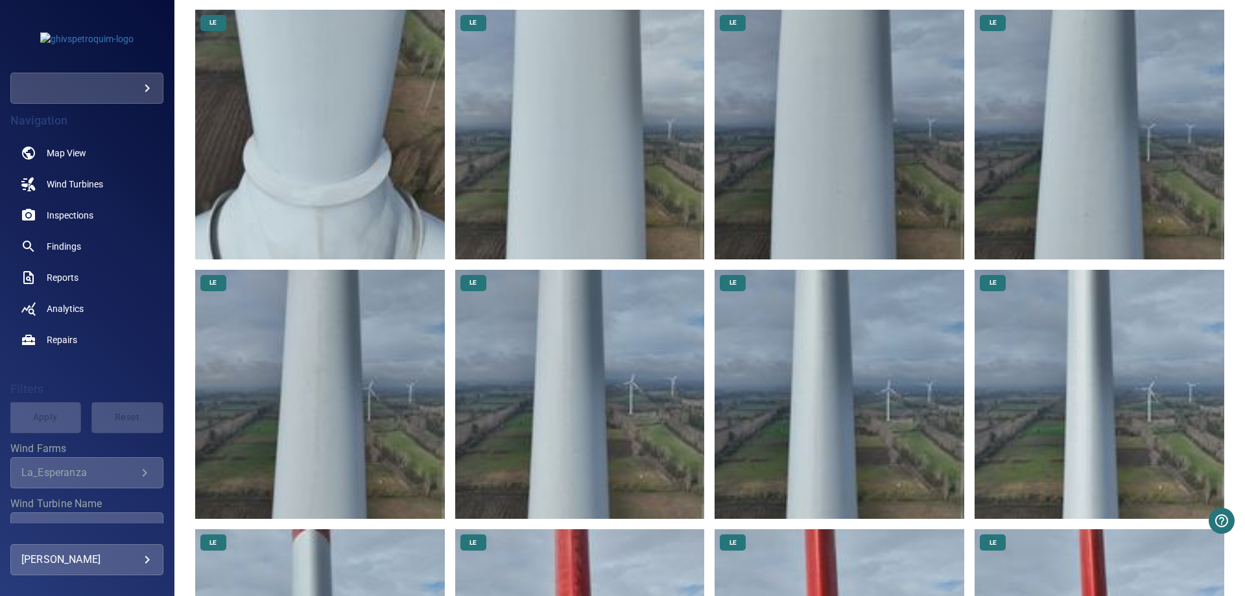
scroll to position [0, 0]
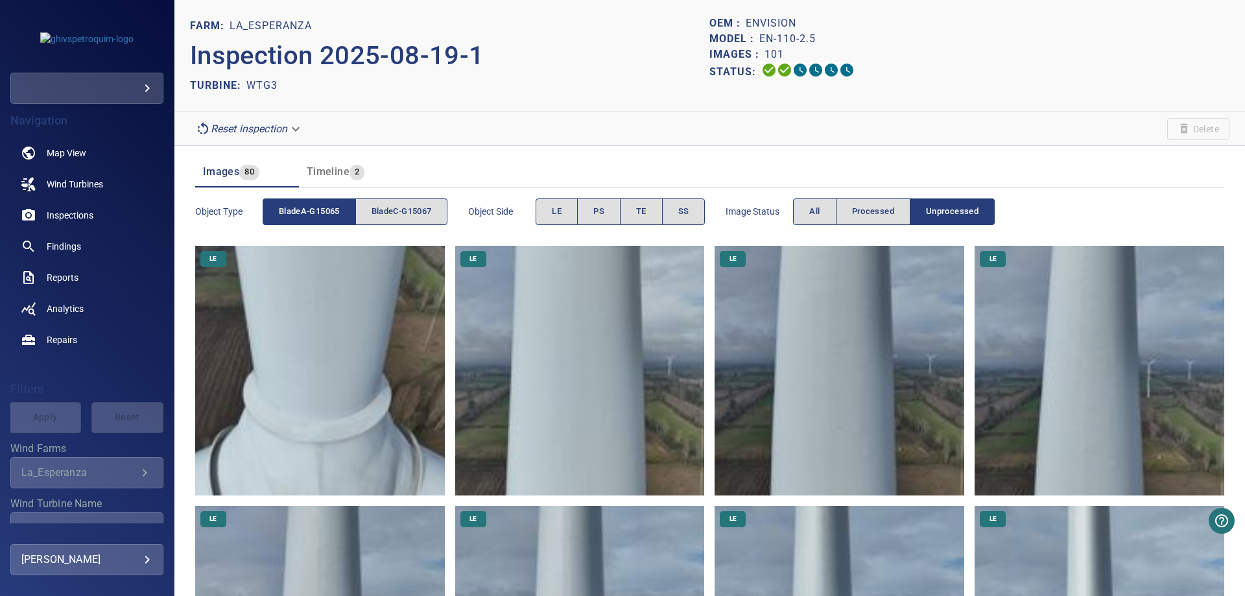
click at [277, 130] on body "**********" at bounding box center [622, 298] width 1245 height 596
click at [257, 126] on li "pre_process" at bounding box center [250, 128] width 120 height 23
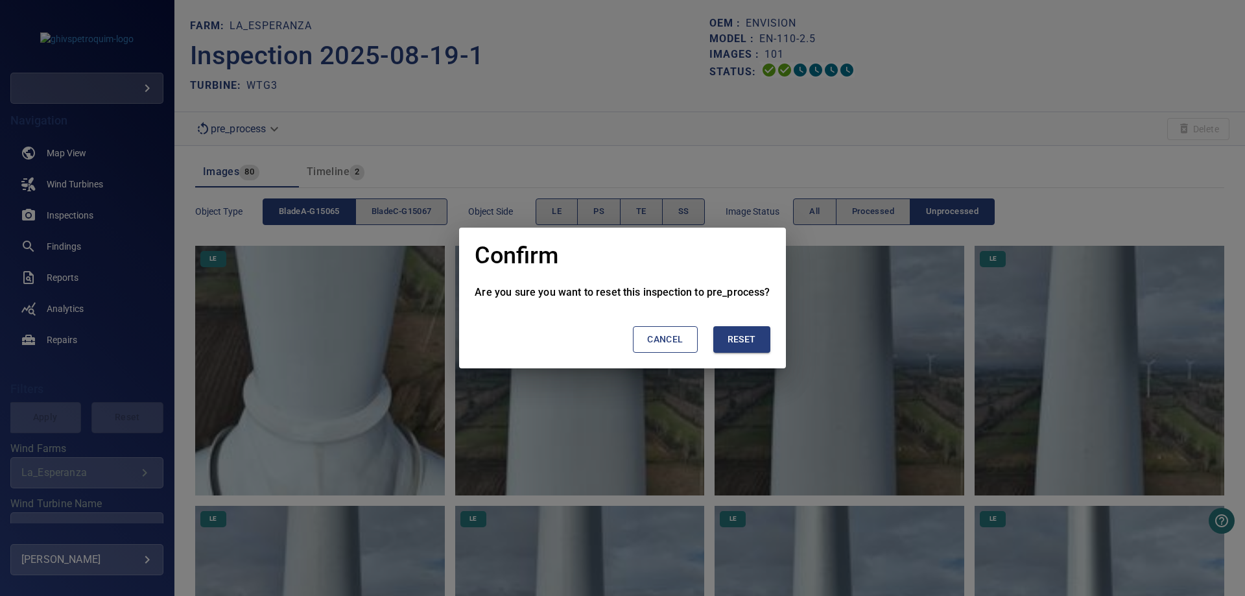
click at [749, 337] on span "Reset" at bounding box center [741, 339] width 29 height 16
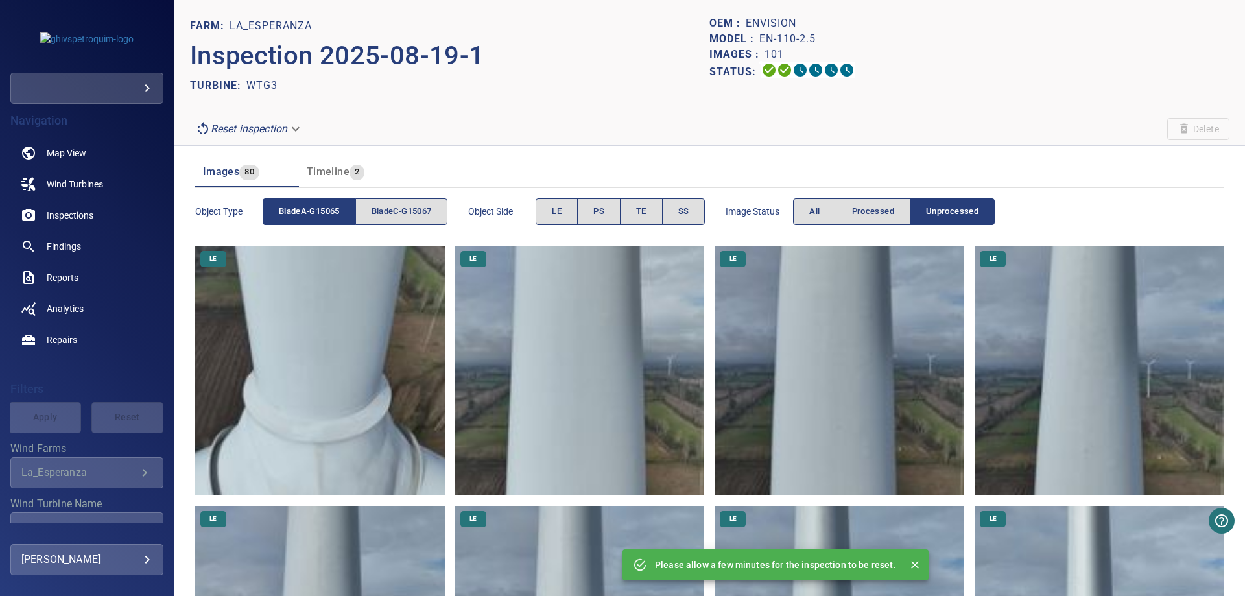
click at [912, 566] on icon "Close" at bounding box center [915, 565] width 8 height 8
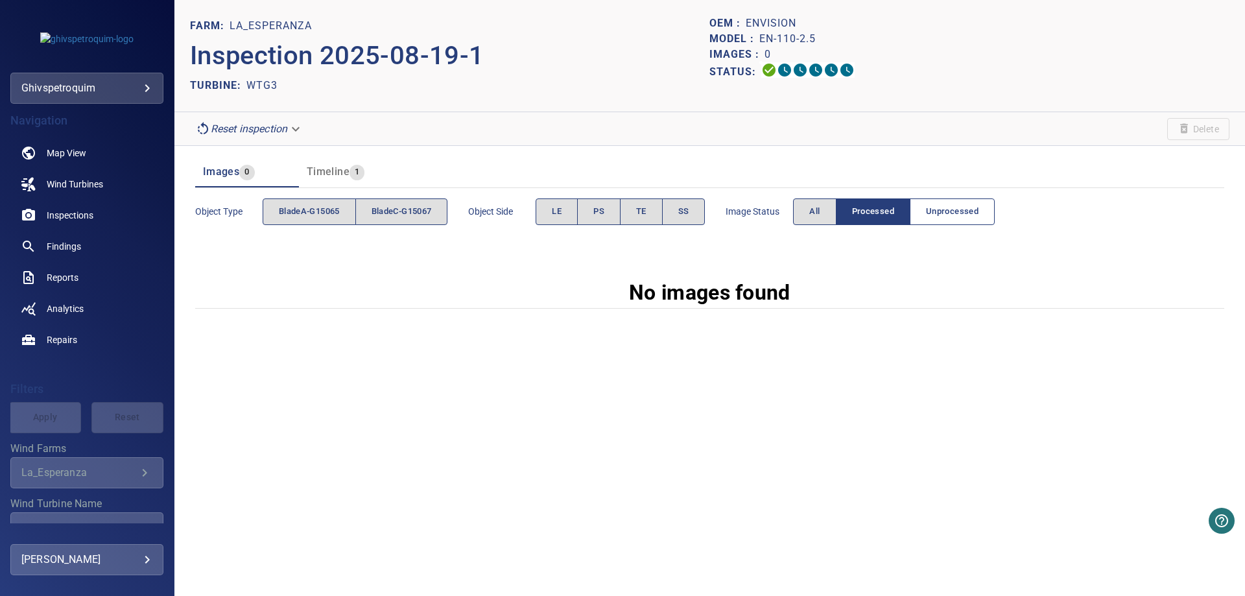
click at [966, 212] on span "Unprocessed" at bounding box center [952, 211] width 53 height 15
click at [893, 216] on span "Processed" at bounding box center [873, 211] width 42 height 15
click at [829, 214] on button "All" at bounding box center [814, 211] width 43 height 27
click at [957, 212] on span "Unprocessed" at bounding box center [952, 211] width 53 height 15
click at [303, 218] on span "bladeA-G15065" at bounding box center [309, 211] width 61 height 15
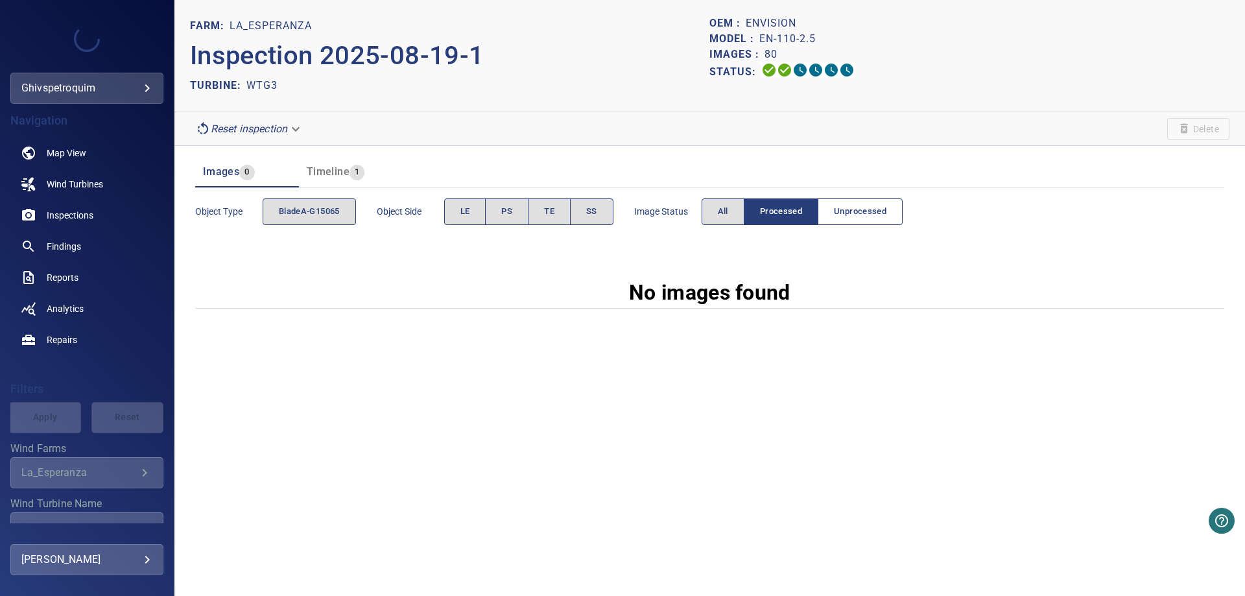
click at [875, 209] on span "Unprocessed" at bounding box center [860, 211] width 53 height 15
